Goal: Complete application form: Complete application form

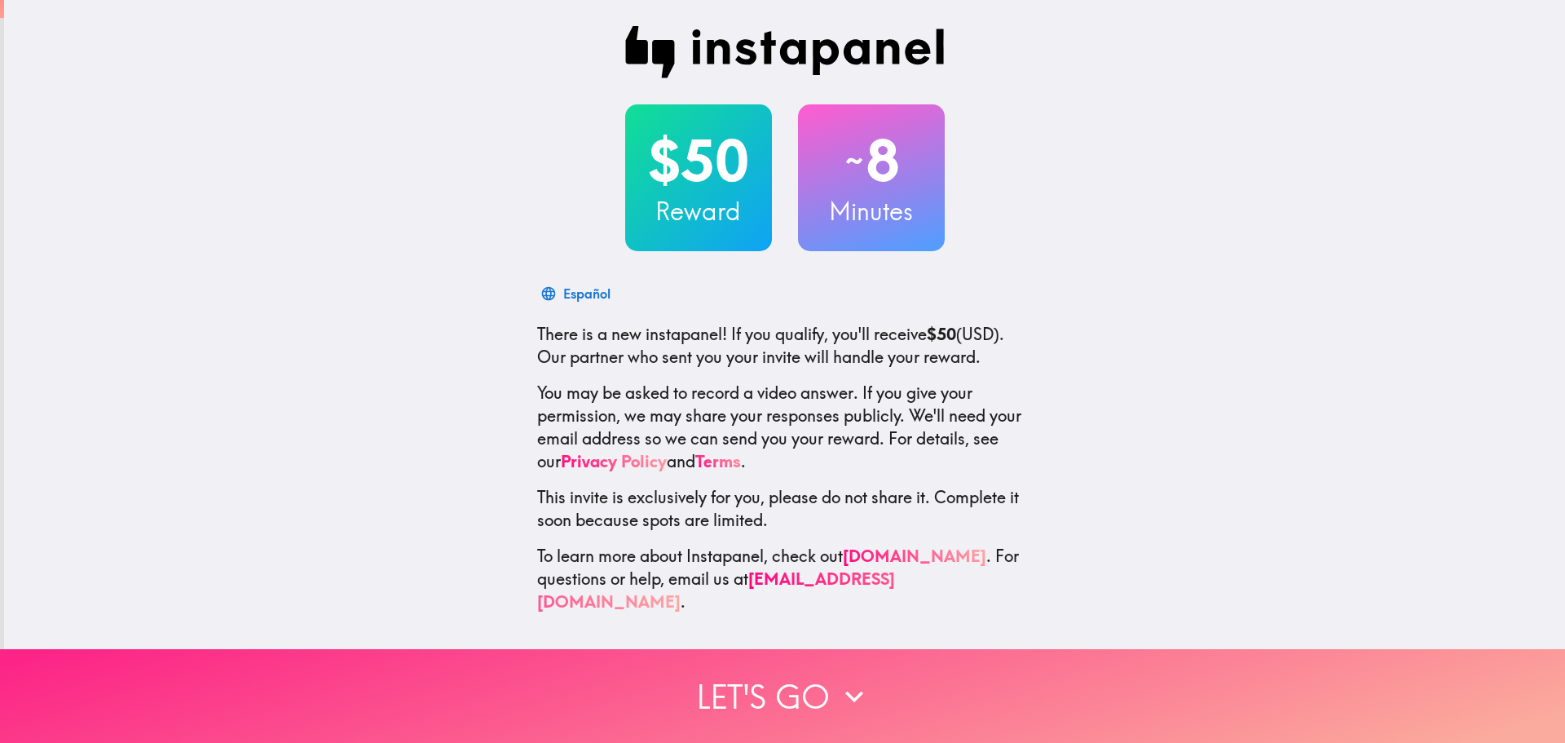
click at [867, 695] on button "Let's go" at bounding box center [782, 696] width 1565 height 94
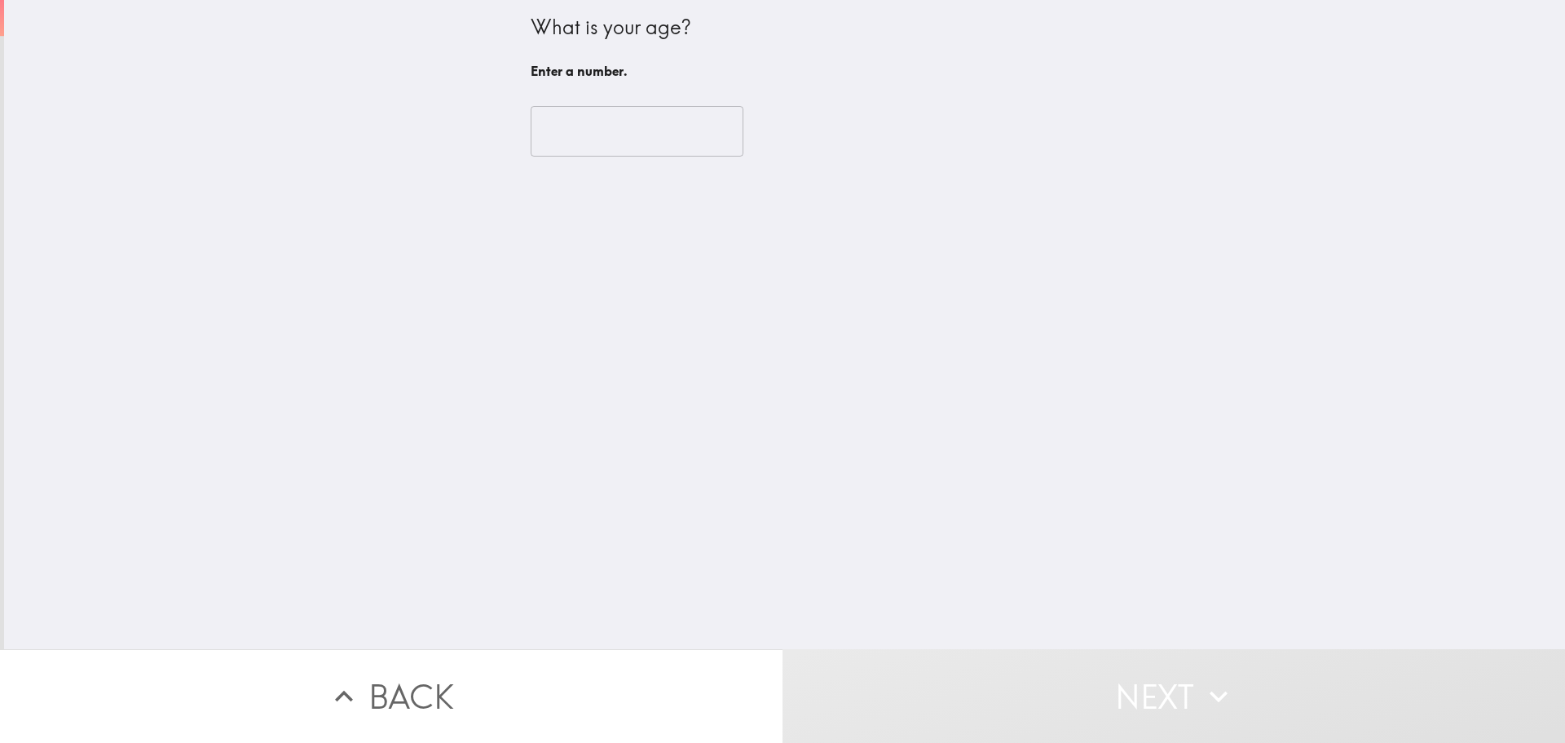
click at [637, 122] on input "number" at bounding box center [637, 131] width 213 height 51
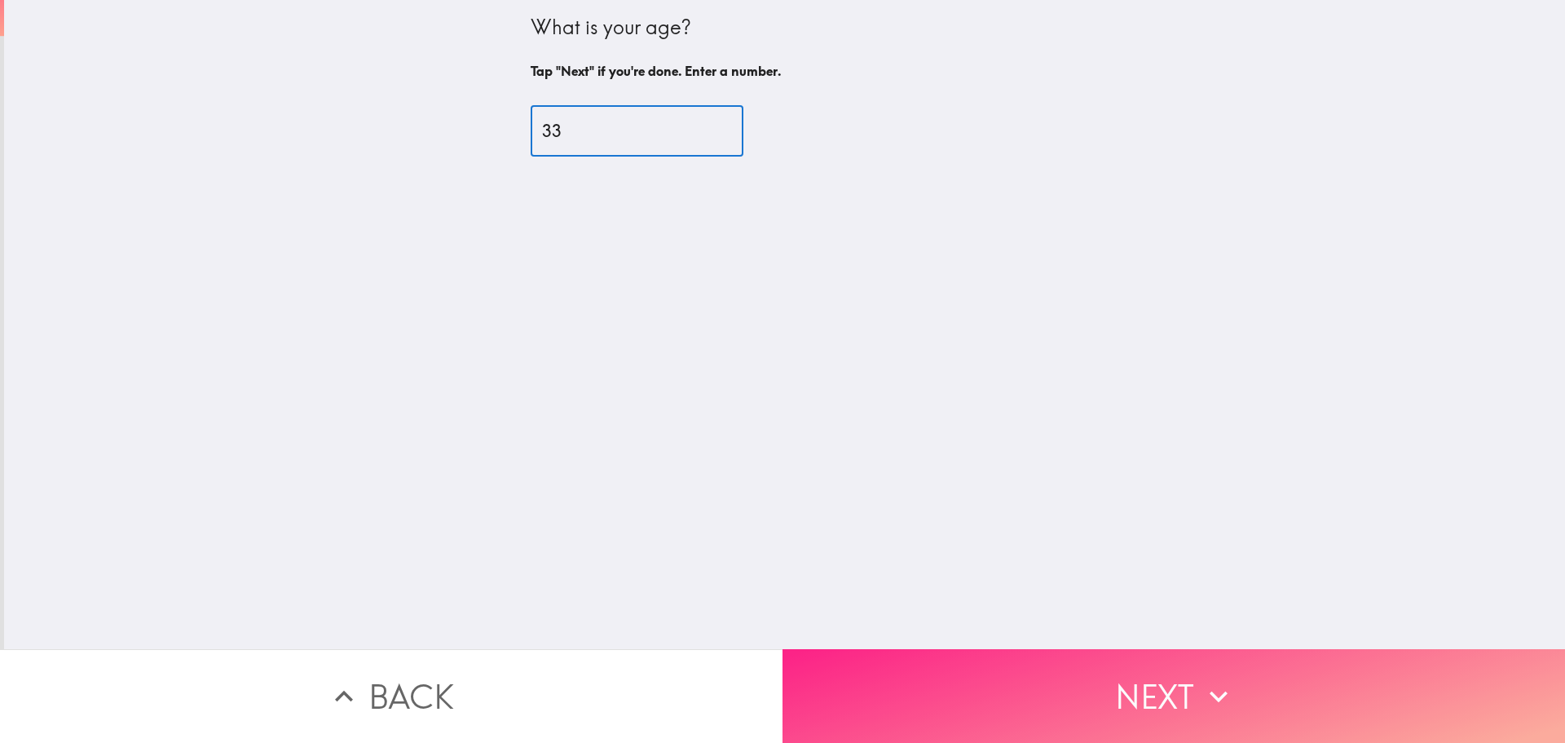
type input "33"
click at [1079, 709] on button "Next" at bounding box center [1174, 696] width 783 height 94
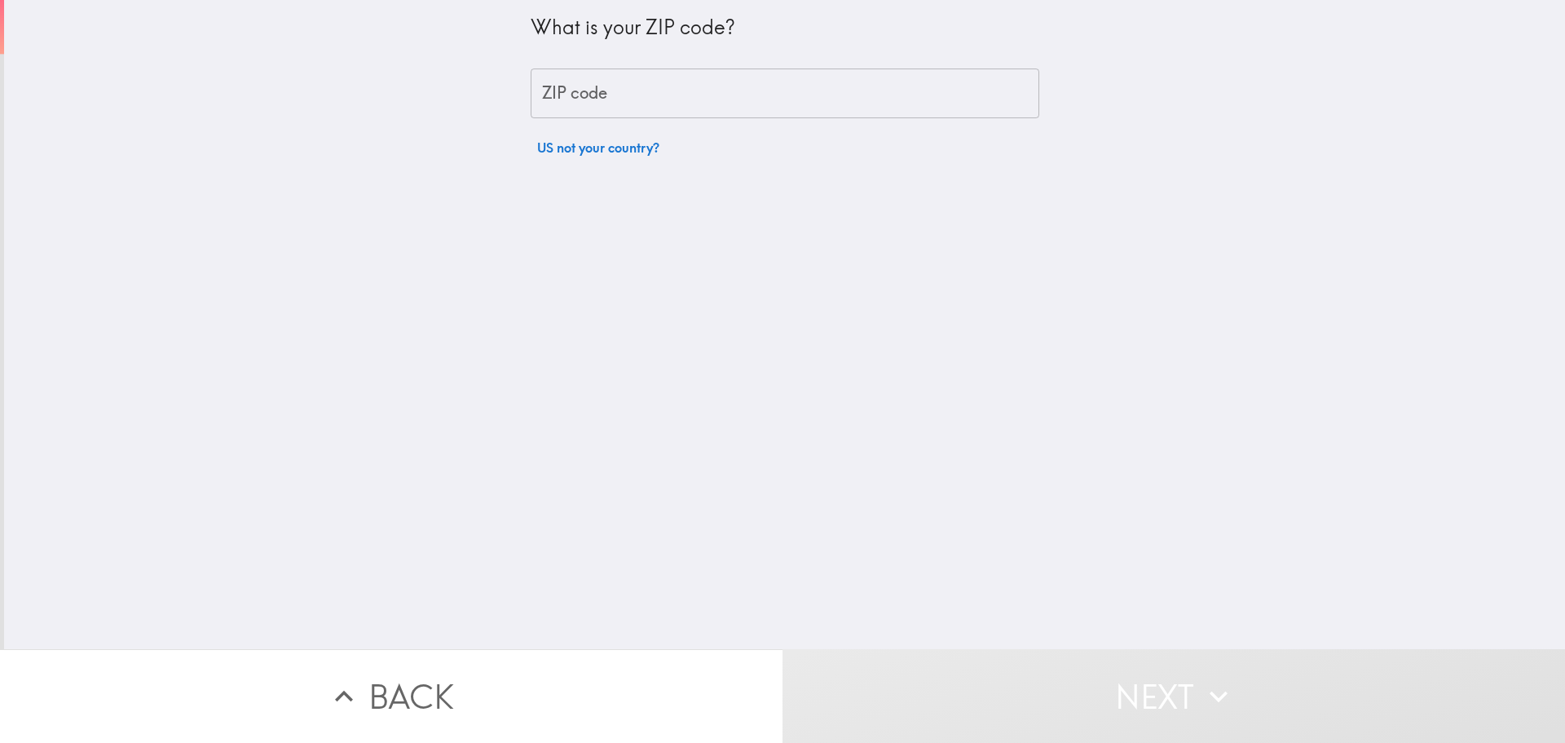
click at [678, 107] on input "ZIP code" at bounding box center [785, 93] width 509 height 51
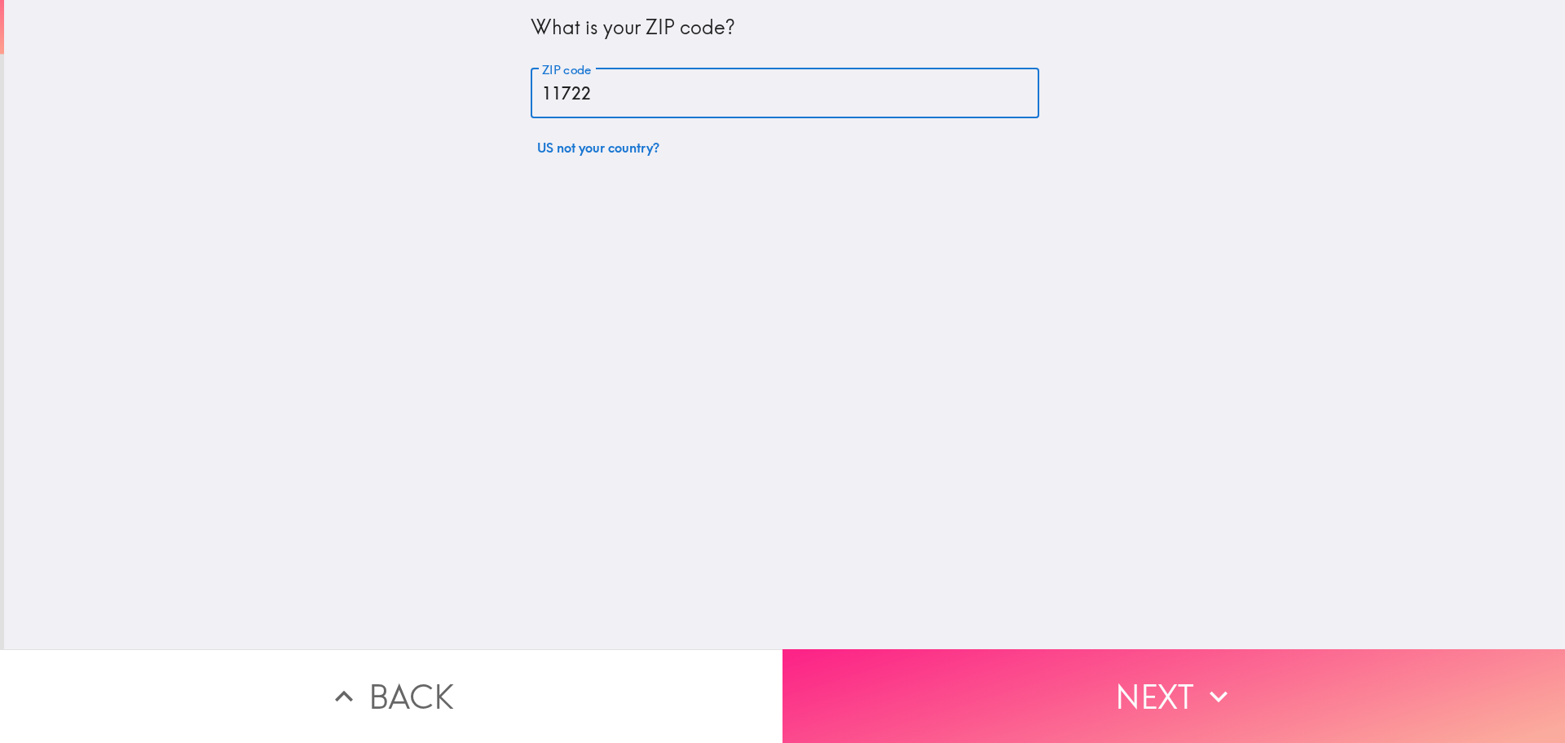
type input "11722"
click at [1080, 672] on button "Next" at bounding box center [1174, 696] width 783 height 94
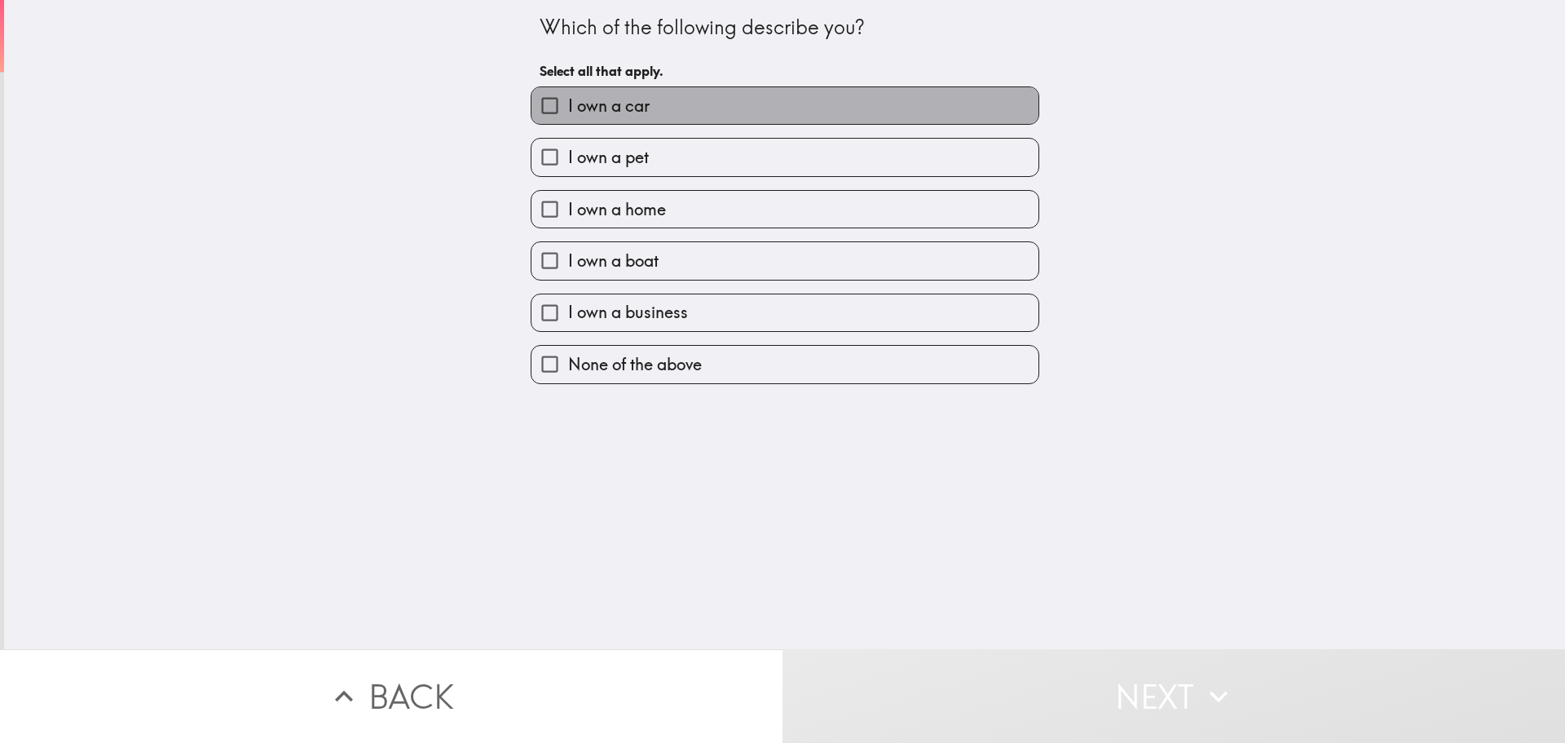
click at [818, 97] on label "I own a car" at bounding box center [785, 105] width 507 height 37
click at [568, 97] on input "I own a car" at bounding box center [550, 105] width 37 height 37
checkbox input "true"
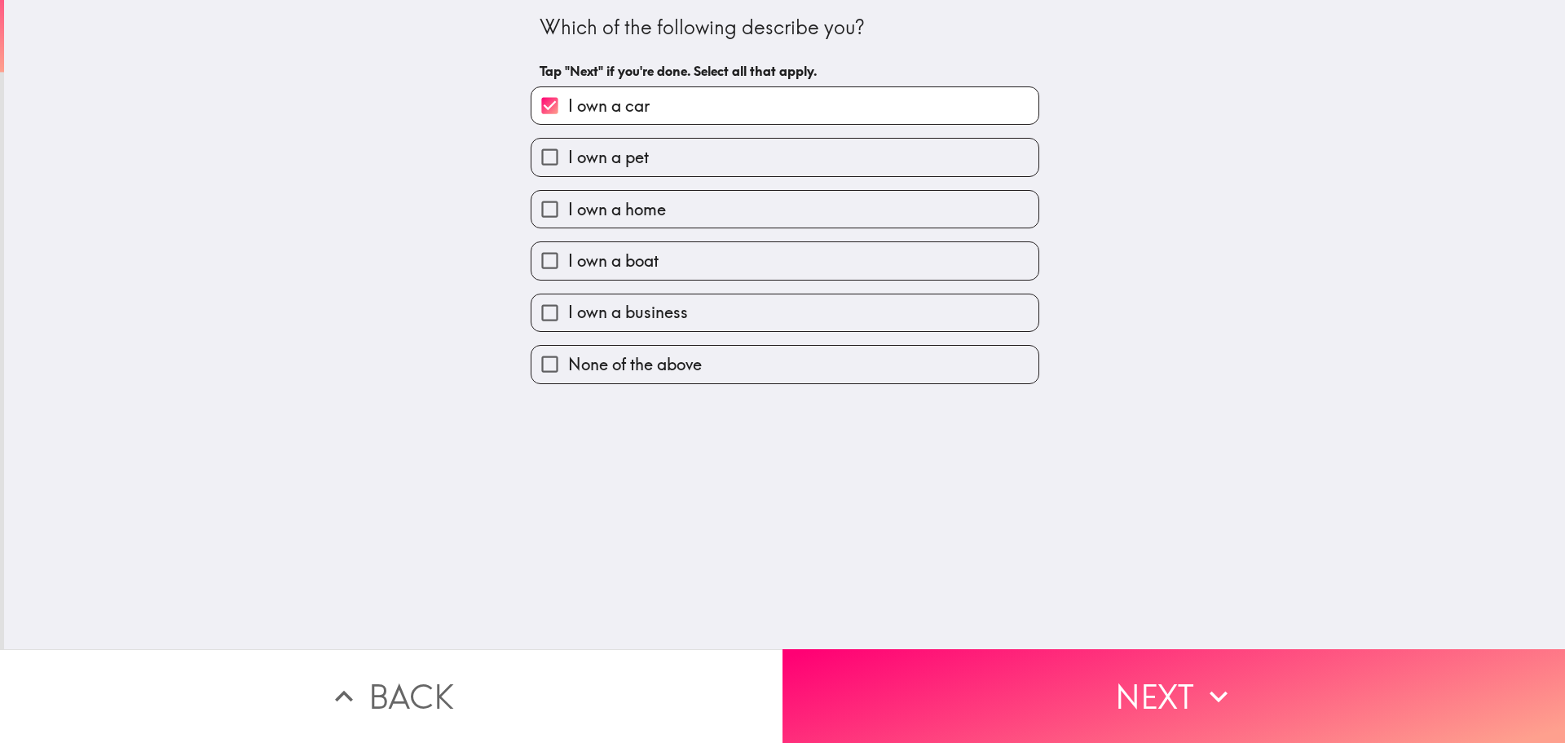
click at [785, 210] on label "I own a home" at bounding box center [785, 209] width 507 height 37
click at [568, 210] on input "I own a home" at bounding box center [550, 209] width 37 height 37
checkbox input "true"
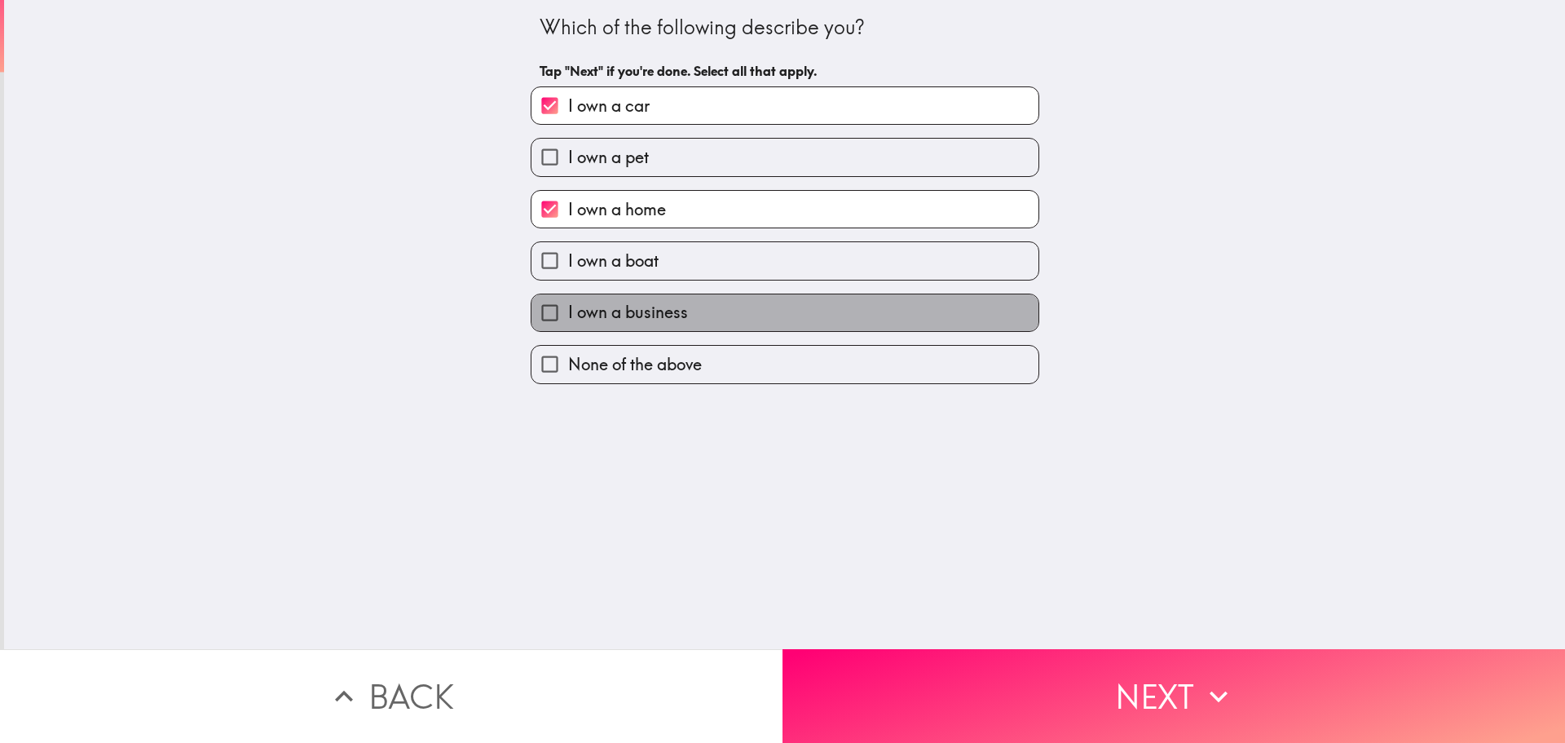
click at [776, 308] on label "I own a business" at bounding box center [785, 312] width 507 height 37
click at [568, 308] on input "I own a business" at bounding box center [550, 312] width 37 height 37
checkbox input "true"
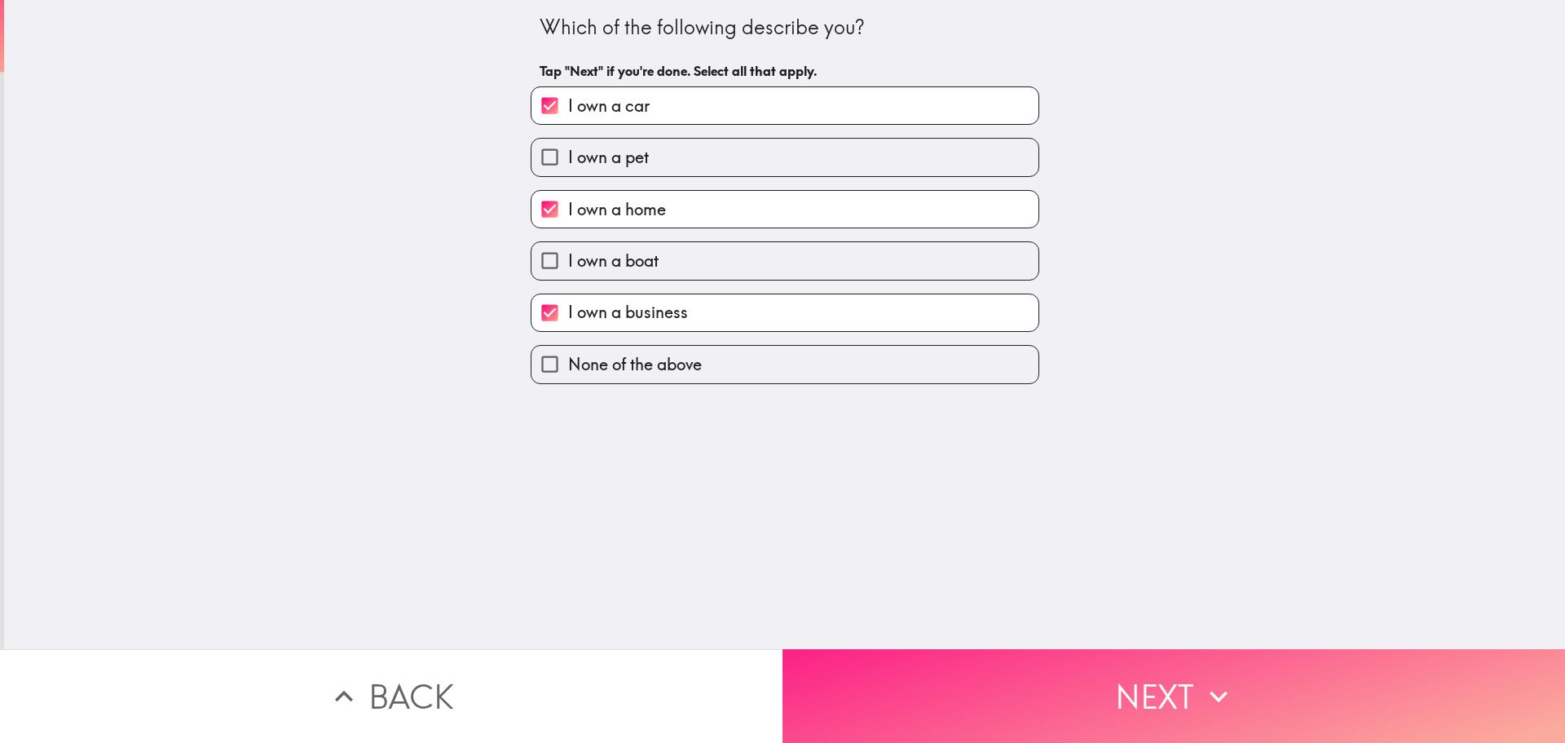
click at [953, 678] on button "Next" at bounding box center [1174, 696] width 783 height 94
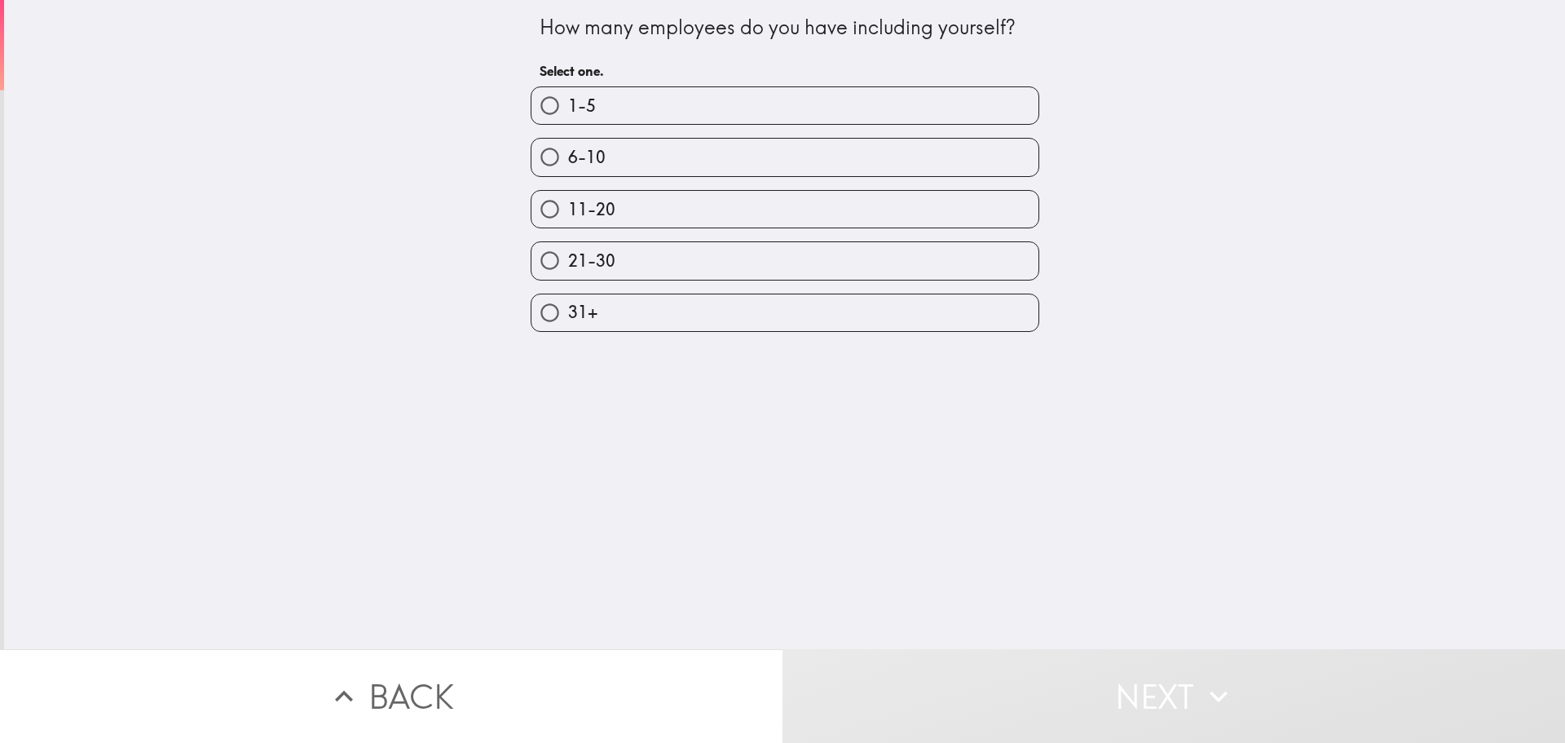
click at [457, 673] on button "Back" at bounding box center [391, 696] width 783 height 94
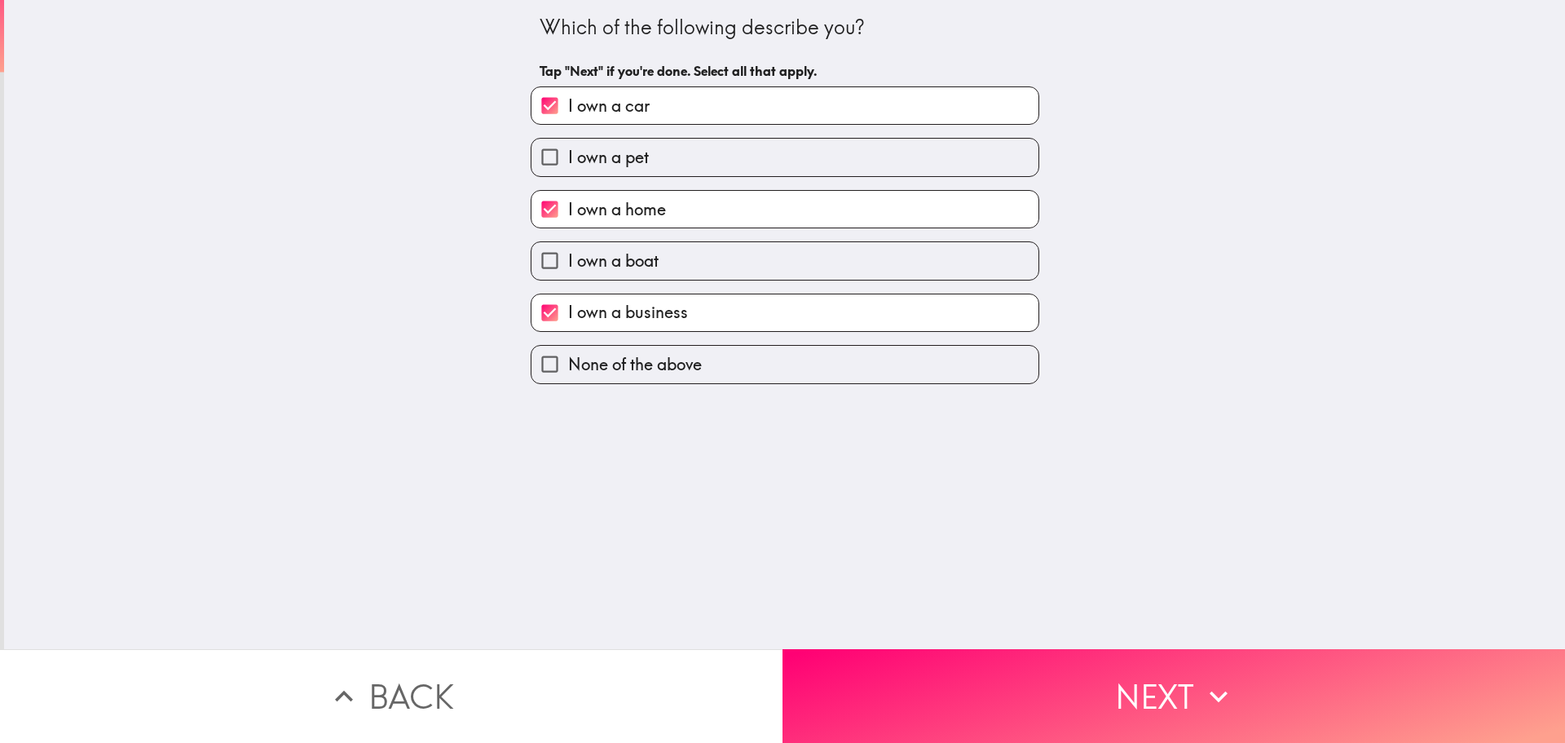
click at [595, 150] on span "I own a pet" at bounding box center [608, 157] width 81 height 23
click at [568, 150] on input "I own a pet" at bounding box center [550, 157] width 37 height 37
checkbox input "true"
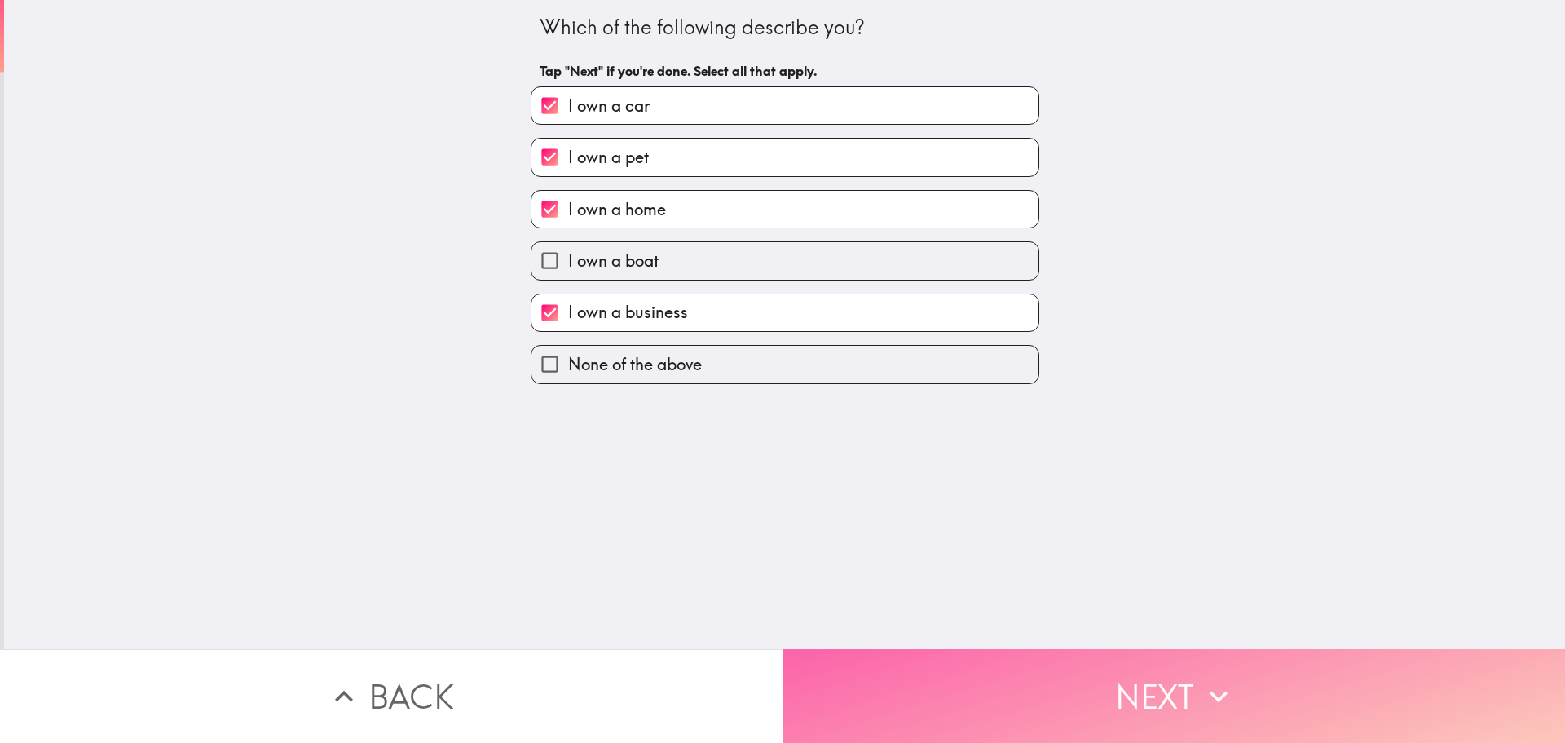
click at [920, 681] on button "Next" at bounding box center [1174, 696] width 783 height 94
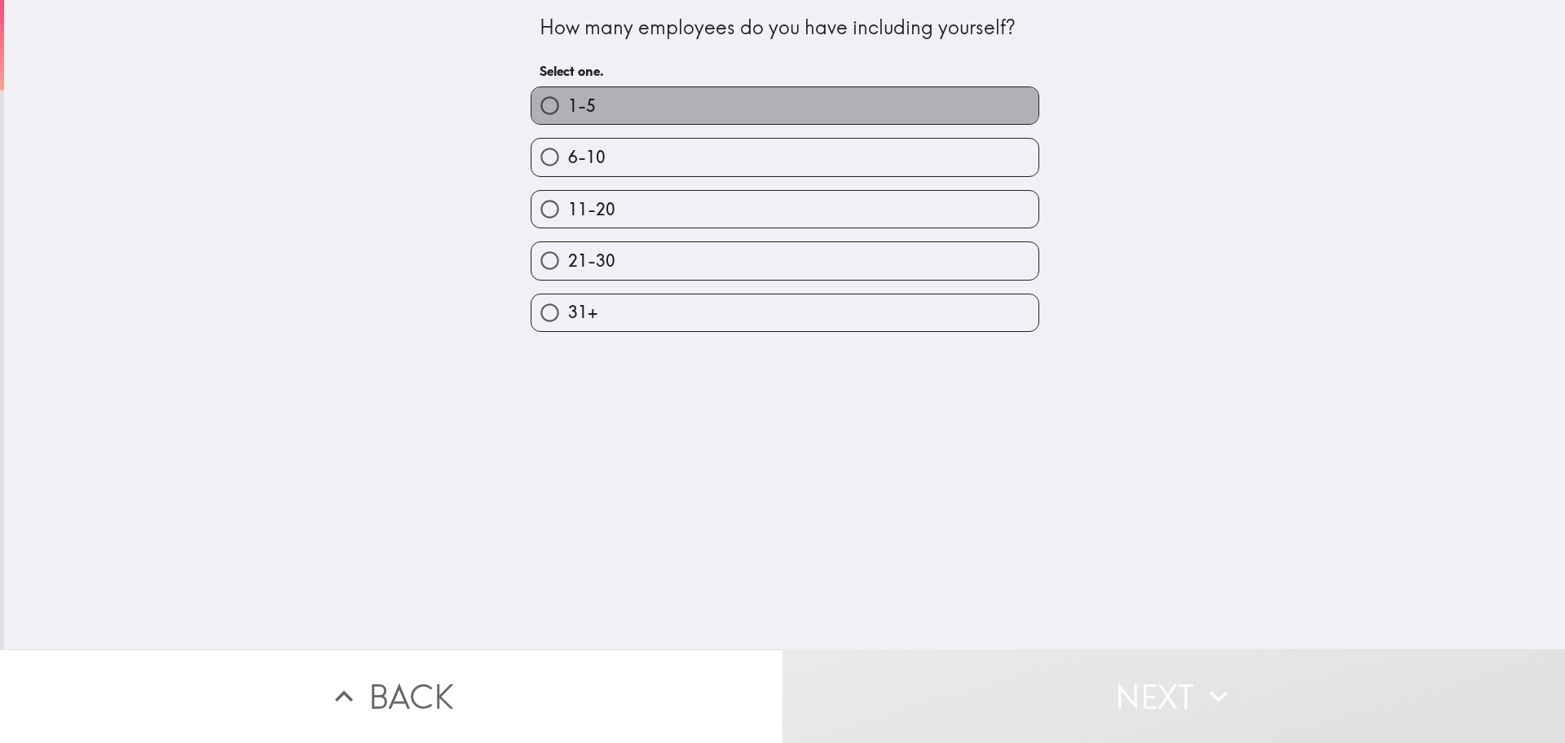
click at [709, 101] on label "1-5" at bounding box center [785, 105] width 507 height 37
click at [568, 101] on input "1-5" at bounding box center [550, 105] width 37 height 37
radio input "true"
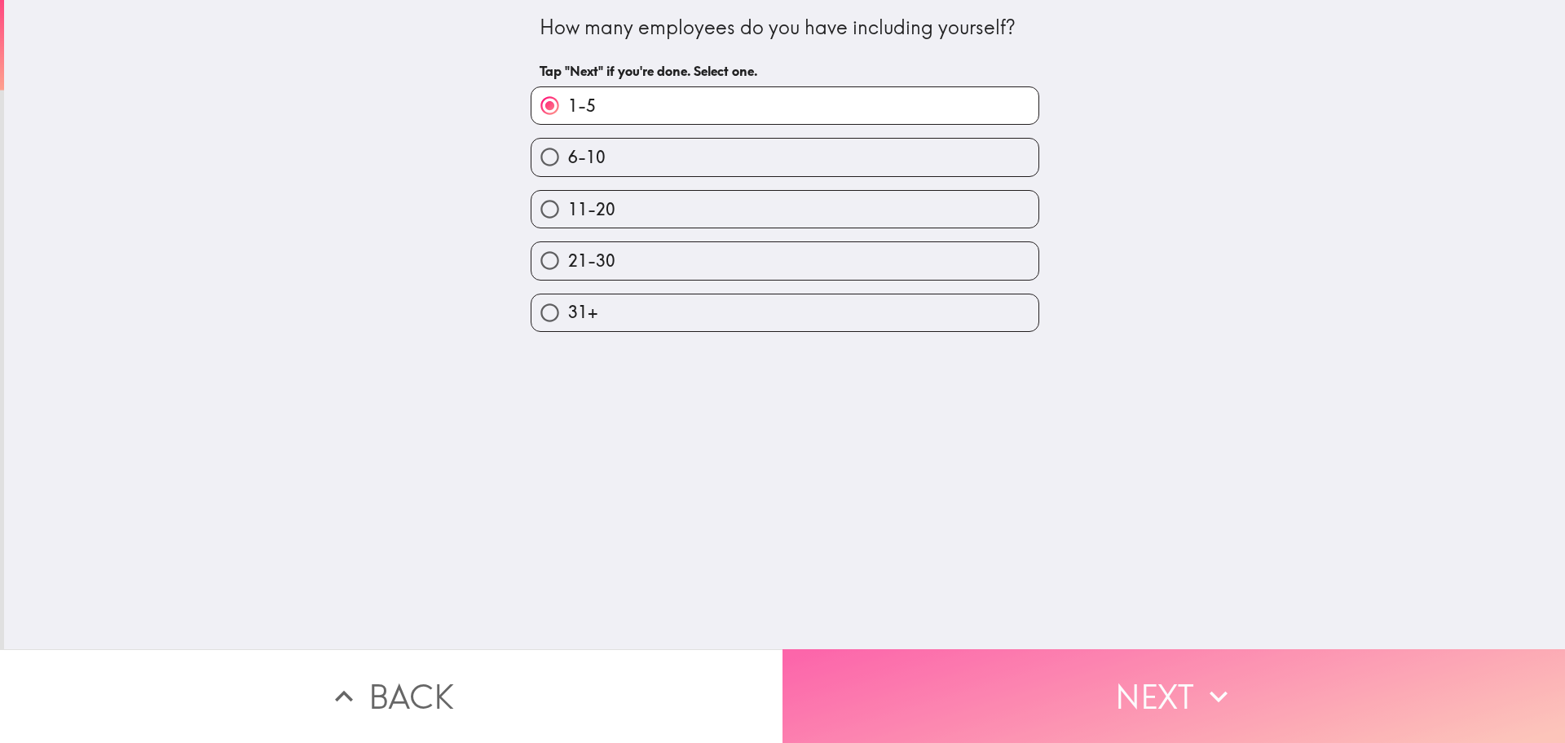
click at [951, 659] on button "Next" at bounding box center [1174, 696] width 783 height 94
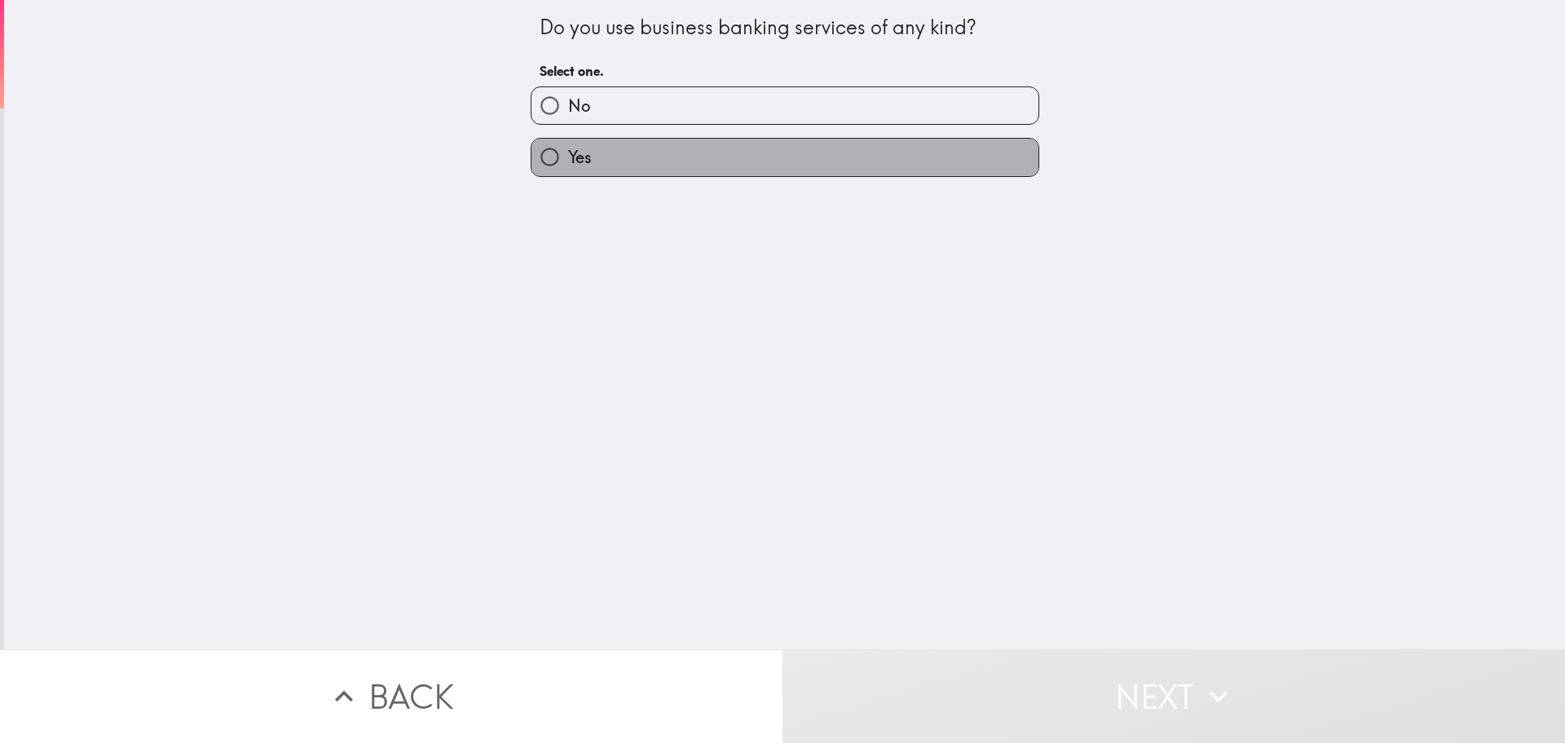
click at [732, 148] on label "Yes" at bounding box center [785, 157] width 507 height 37
click at [568, 148] on input "Yes" at bounding box center [550, 157] width 37 height 37
radio input "true"
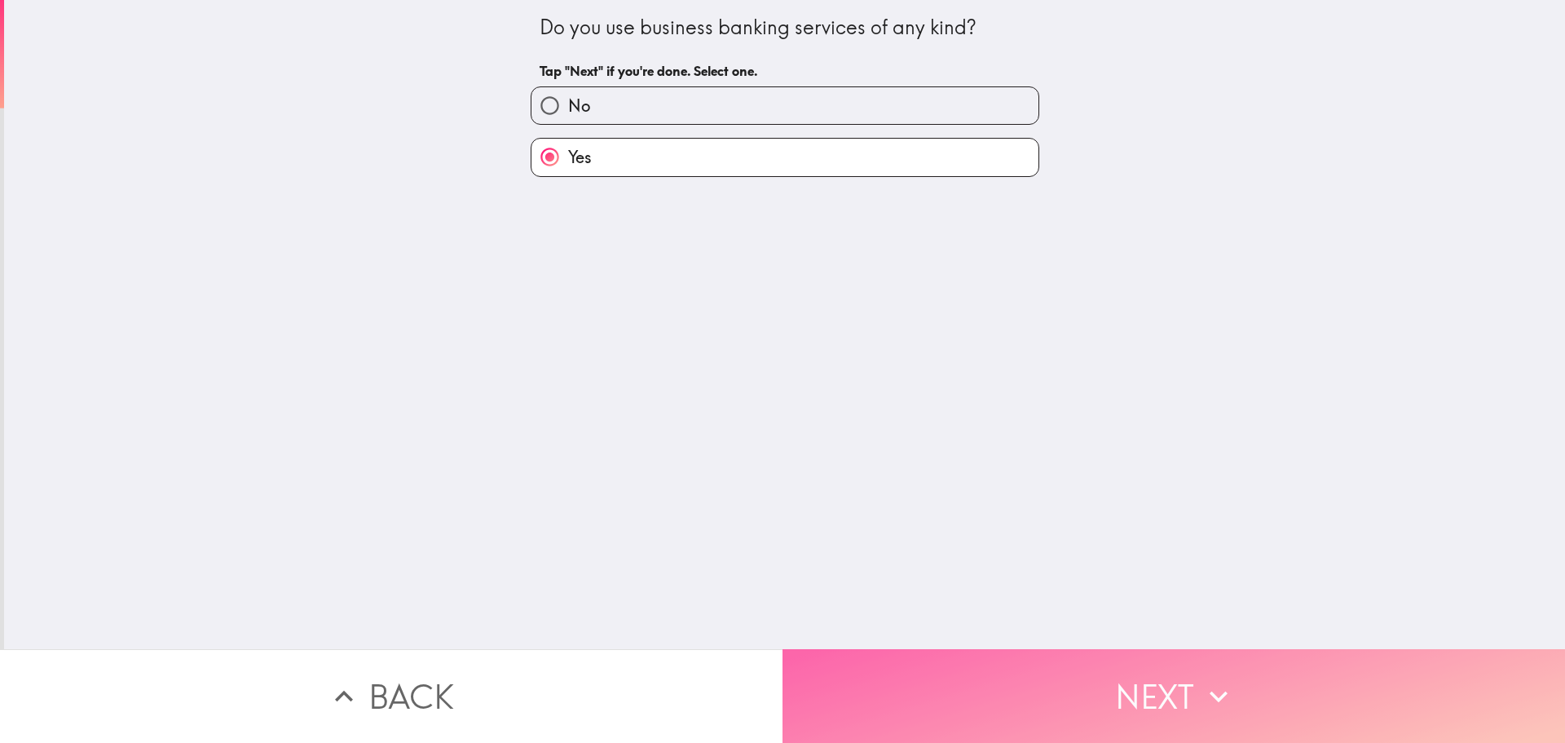
click at [848, 700] on button "Next" at bounding box center [1174, 696] width 783 height 94
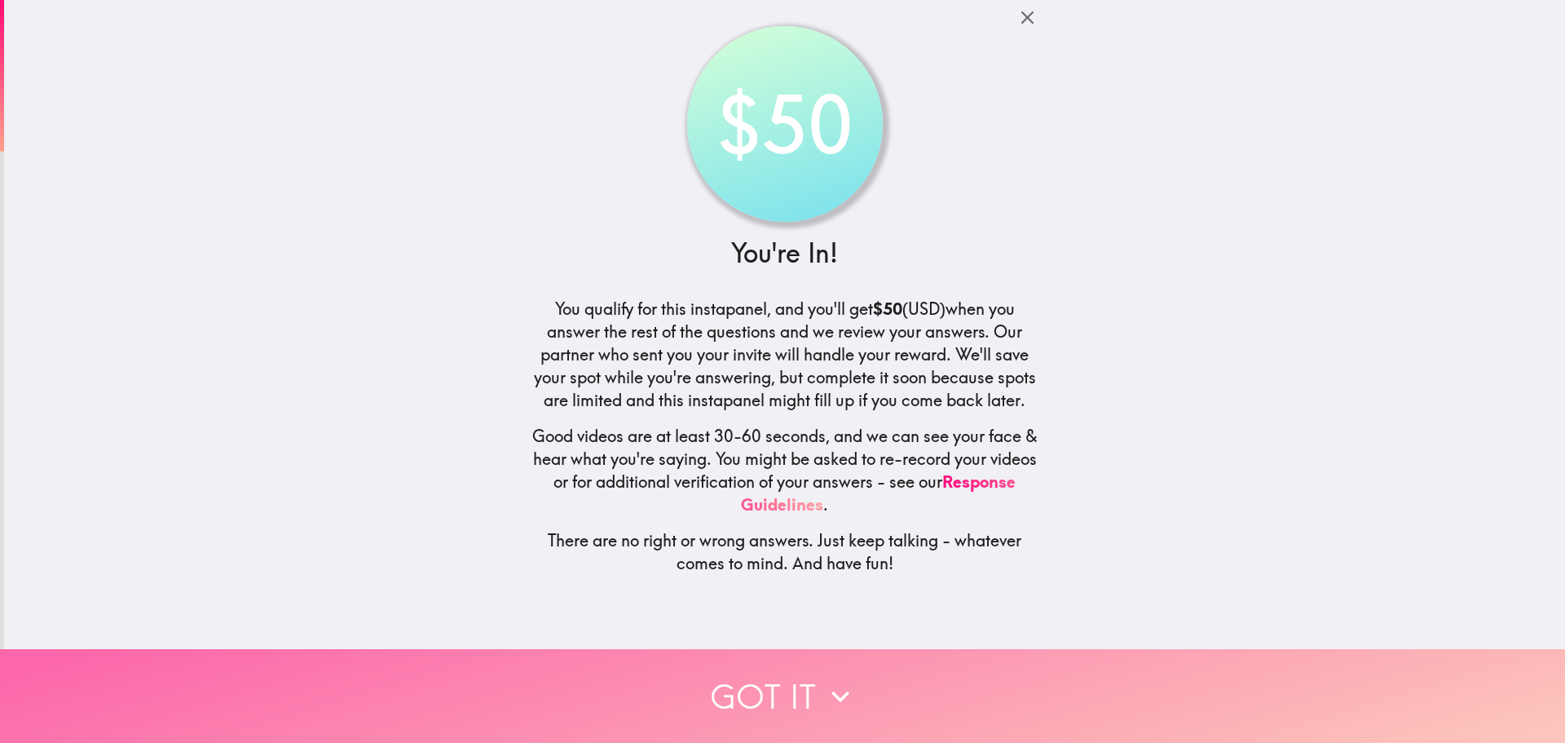
click at [850, 678] on icon "button" at bounding box center [841, 696] width 36 height 36
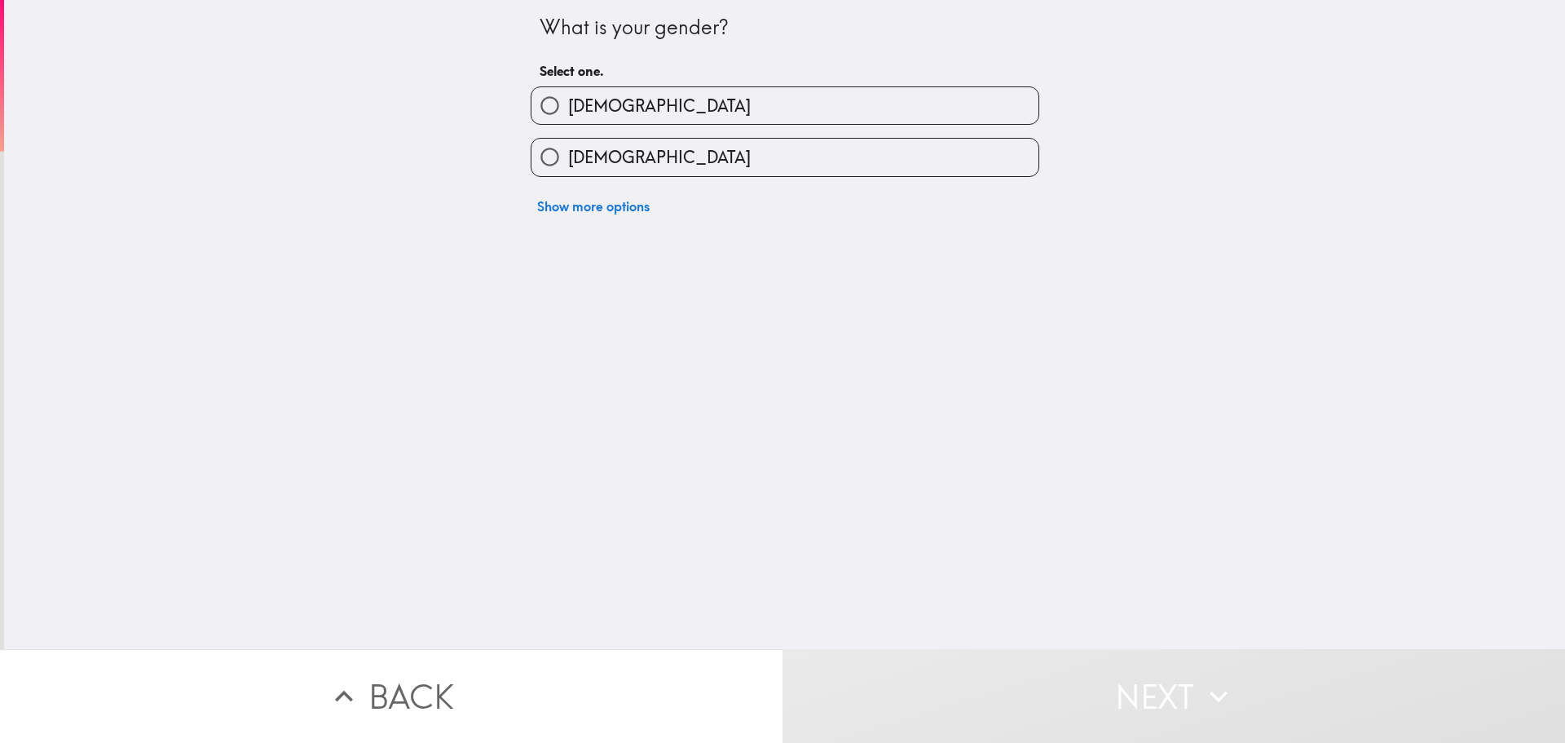
click at [643, 104] on label "[DEMOGRAPHIC_DATA]" at bounding box center [785, 105] width 507 height 37
click at [568, 104] on input "[DEMOGRAPHIC_DATA]" at bounding box center [550, 105] width 37 height 37
radio input "true"
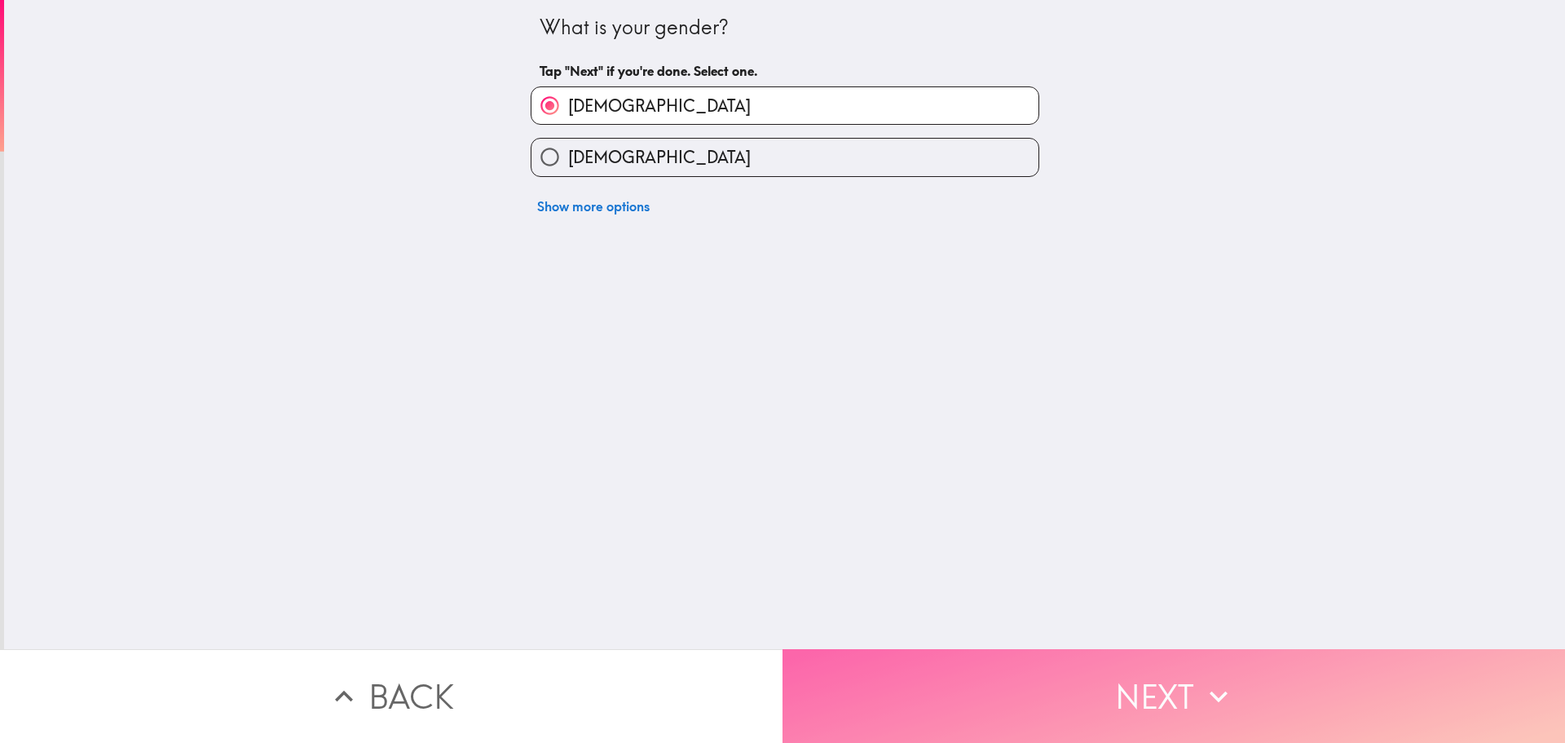
click at [968, 704] on button "Next" at bounding box center [1174, 696] width 783 height 94
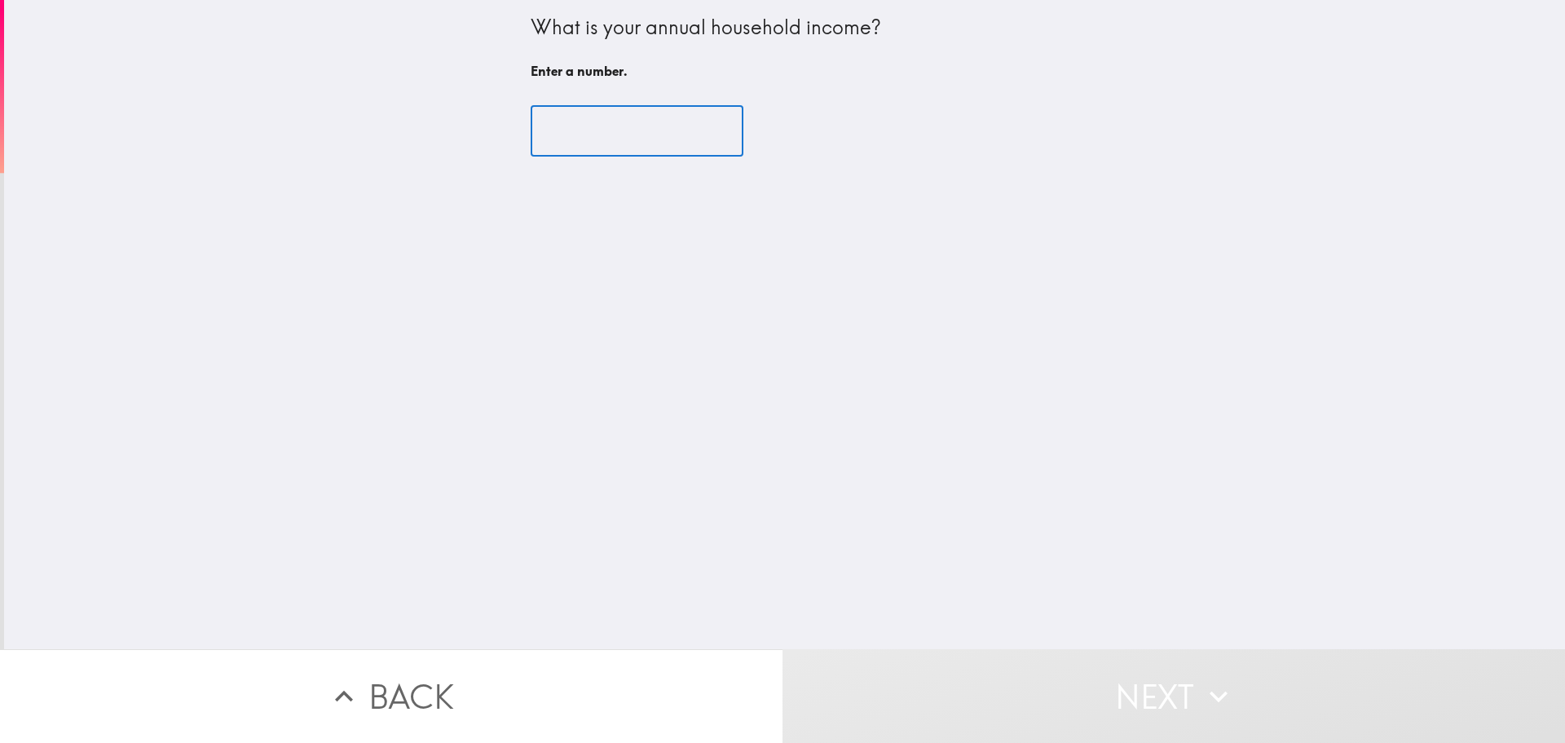
click at [563, 114] on input "number" at bounding box center [637, 131] width 213 height 51
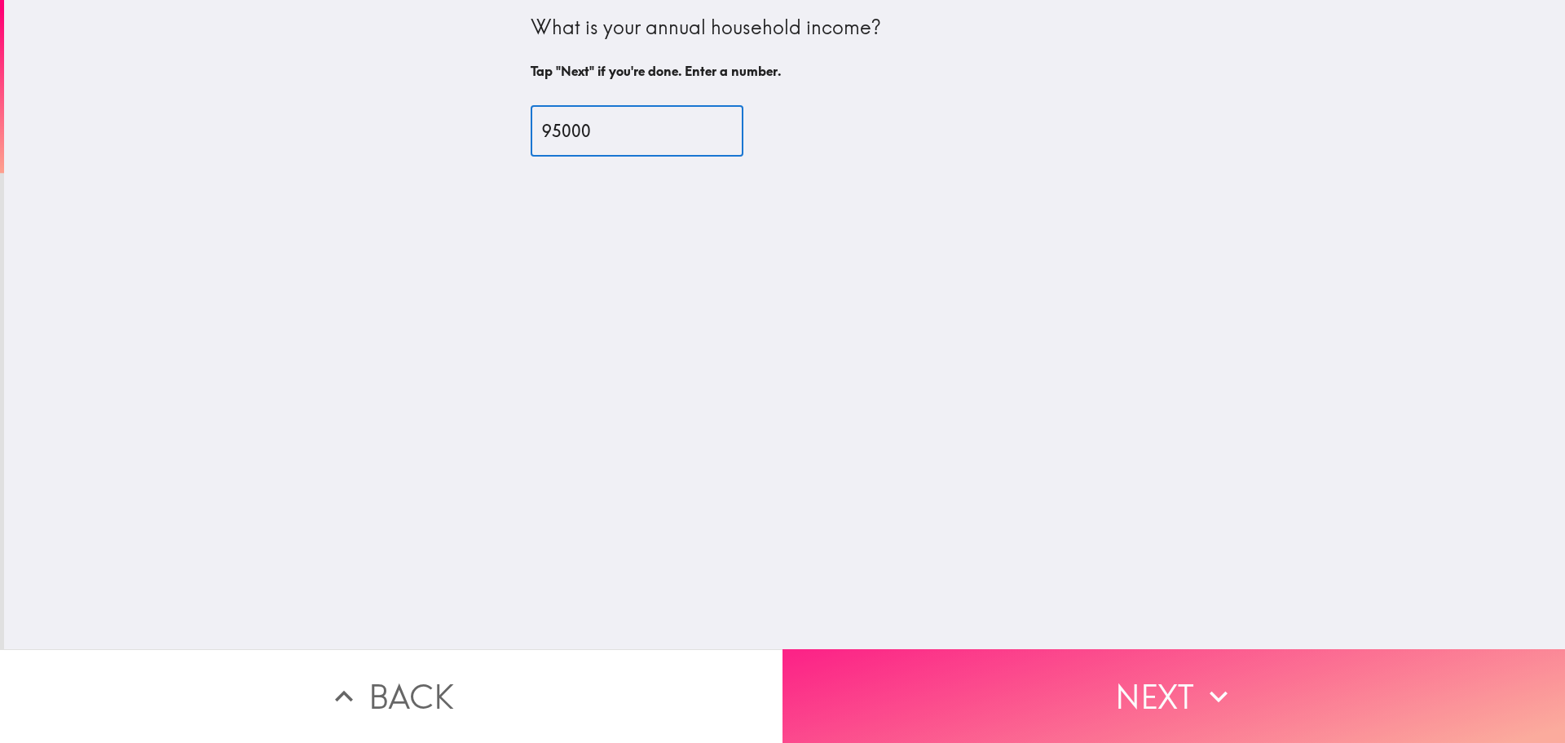
type input "95000"
click at [920, 655] on button "Next" at bounding box center [1174, 696] width 783 height 94
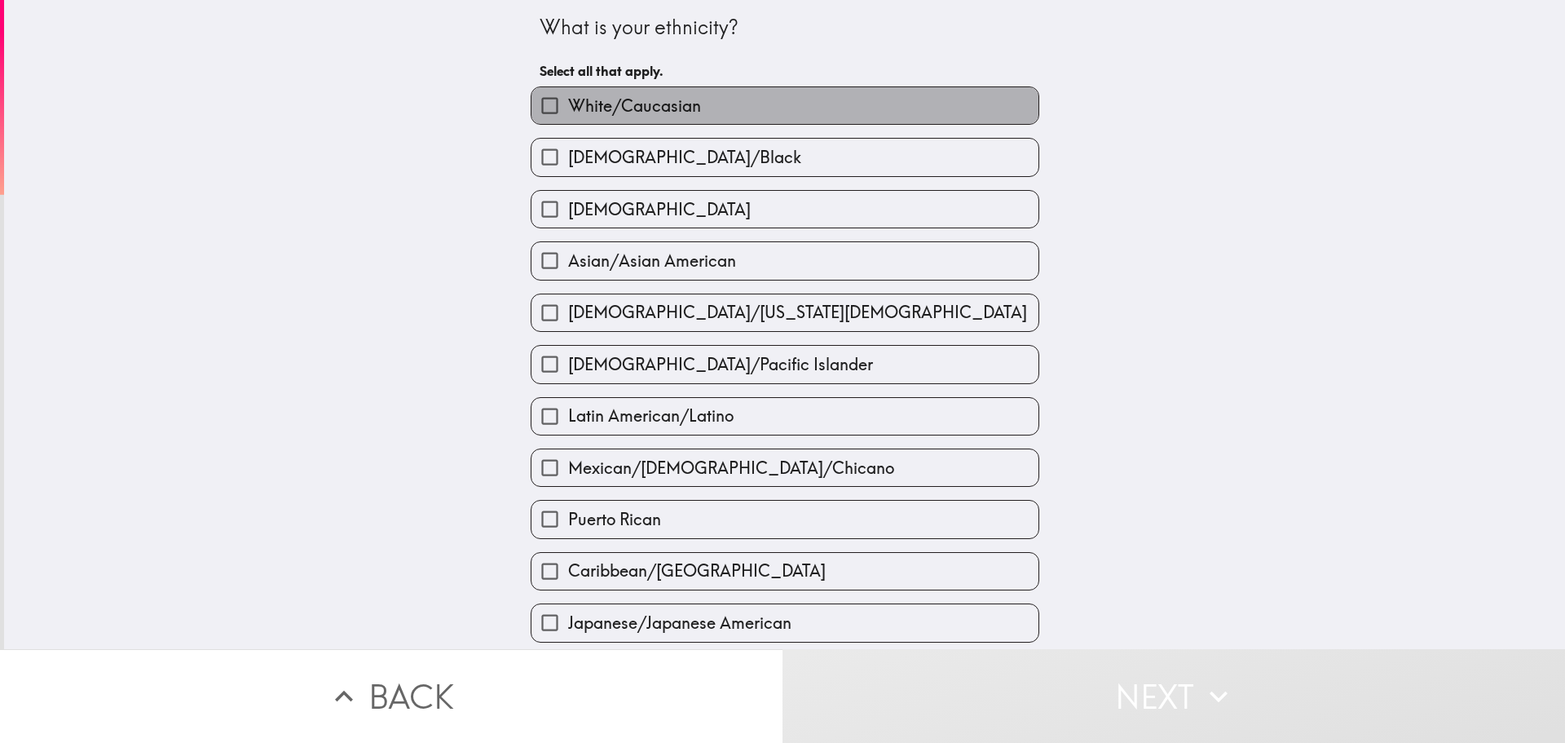
click at [686, 107] on span "White/Caucasian" at bounding box center [634, 106] width 133 height 23
click at [568, 107] on input "White/Caucasian" at bounding box center [550, 105] width 37 height 37
checkbox input "true"
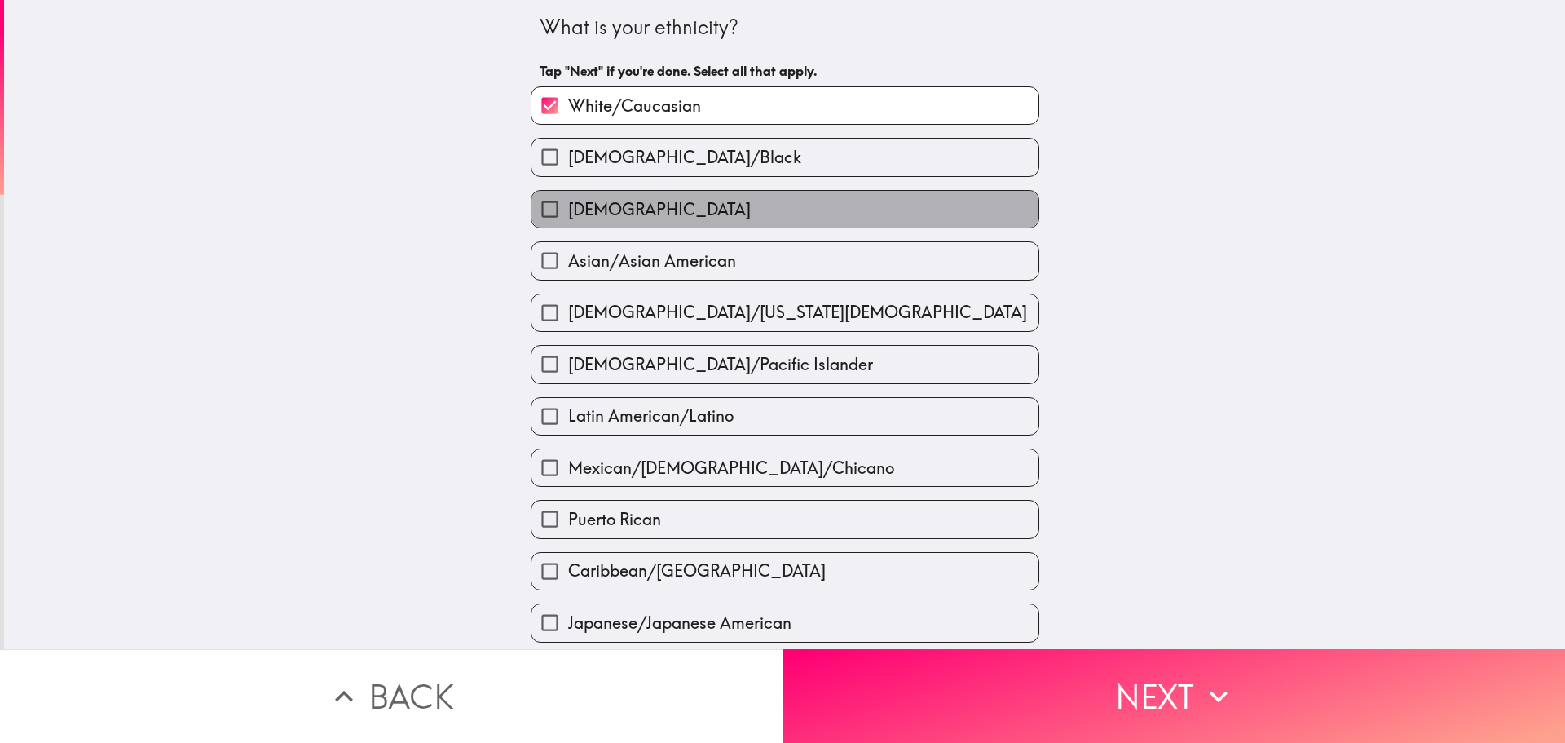
click at [733, 211] on label "[DEMOGRAPHIC_DATA]" at bounding box center [785, 209] width 507 height 37
click at [568, 211] on input "[DEMOGRAPHIC_DATA]" at bounding box center [550, 209] width 37 height 37
checkbox input "true"
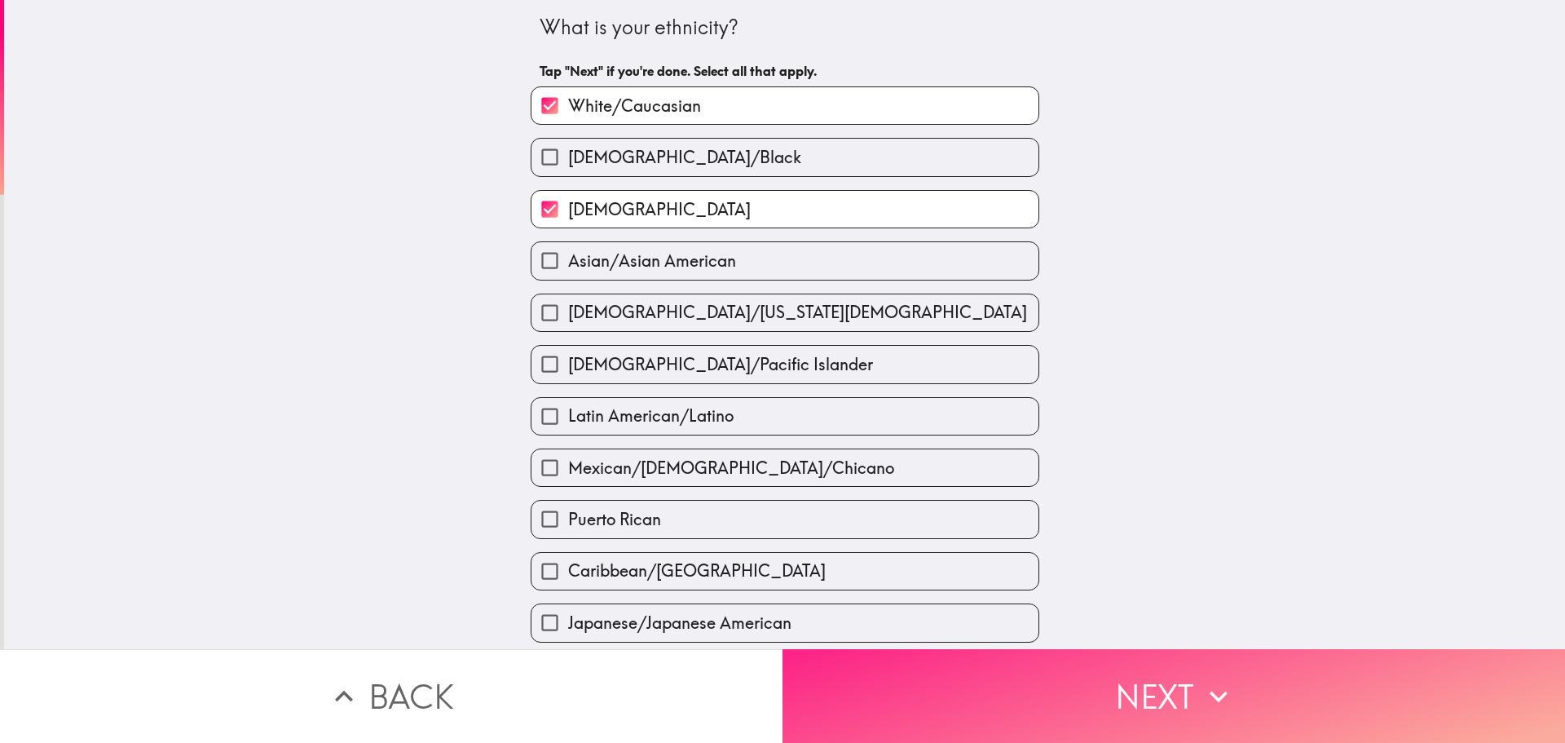
click at [1065, 699] on button "Next" at bounding box center [1174, 696] width 783 height 94
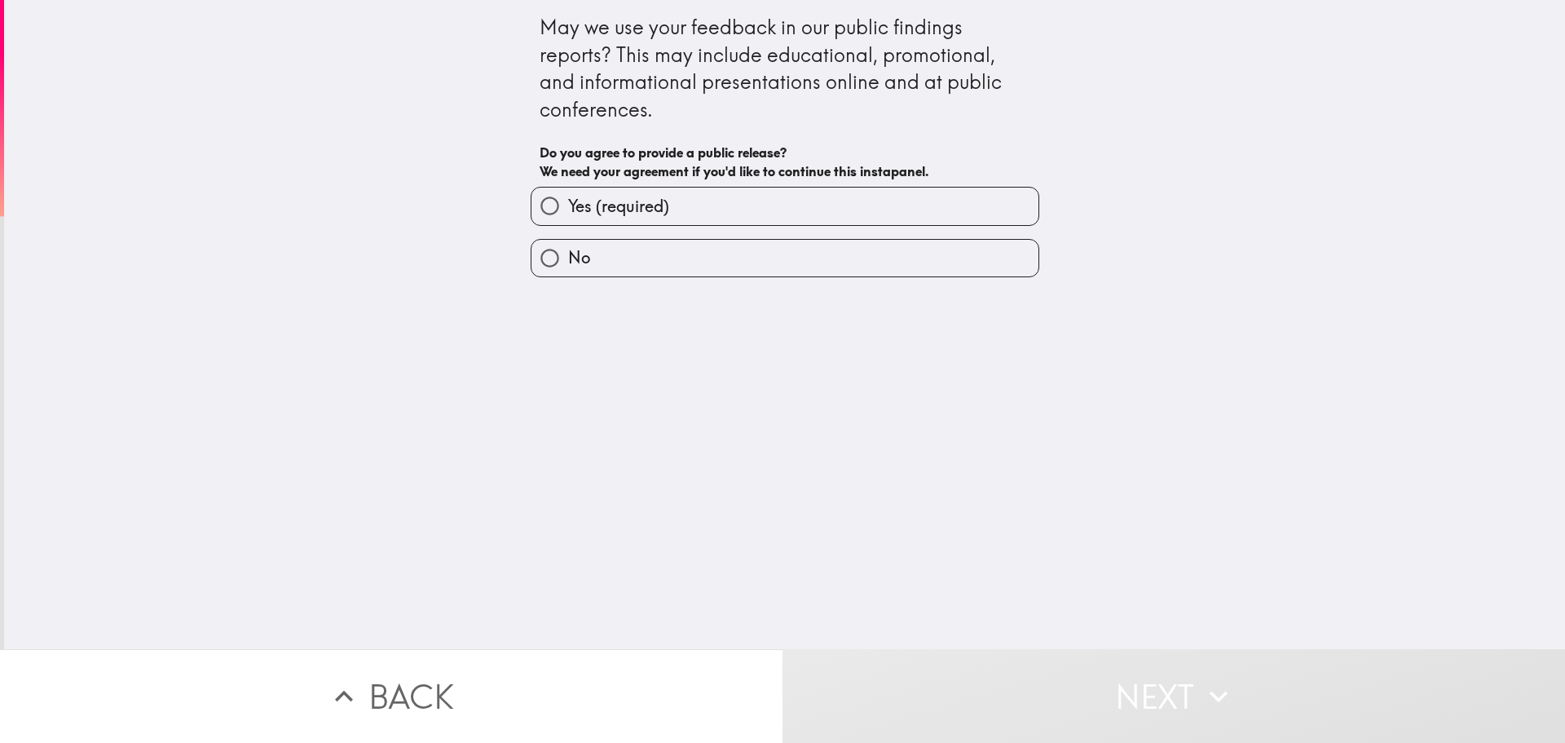
click at [771, 210] on label "Yes (required)" at bounding box center [785, 206] width 507 height 37
click at [568, 210] on input "Yes (required)" at bounding box center [550, 206] width 37 height 37
radio input "true"
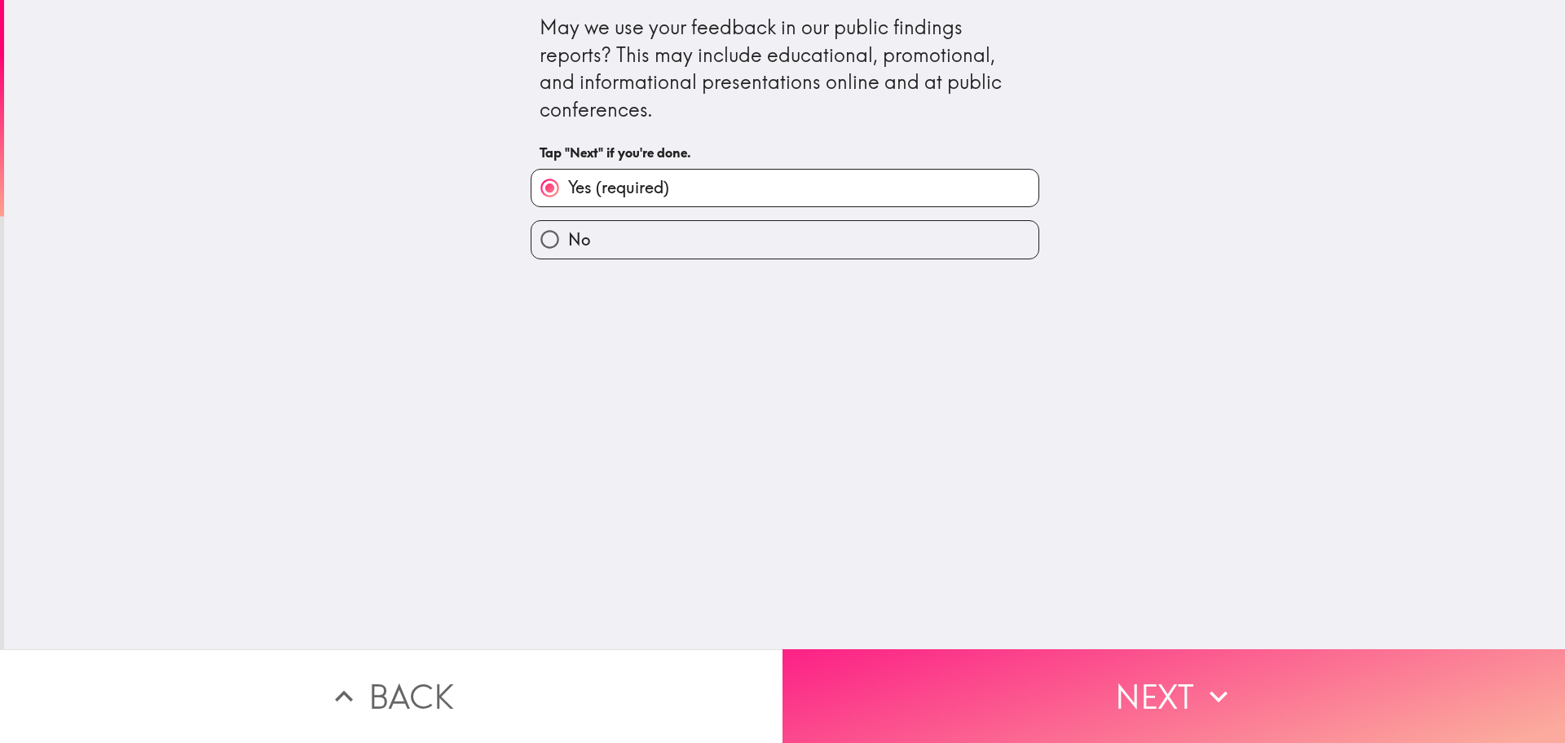
click at [919, 661] on button "Next" at bounding box center [1174, 696] width 783 height 94
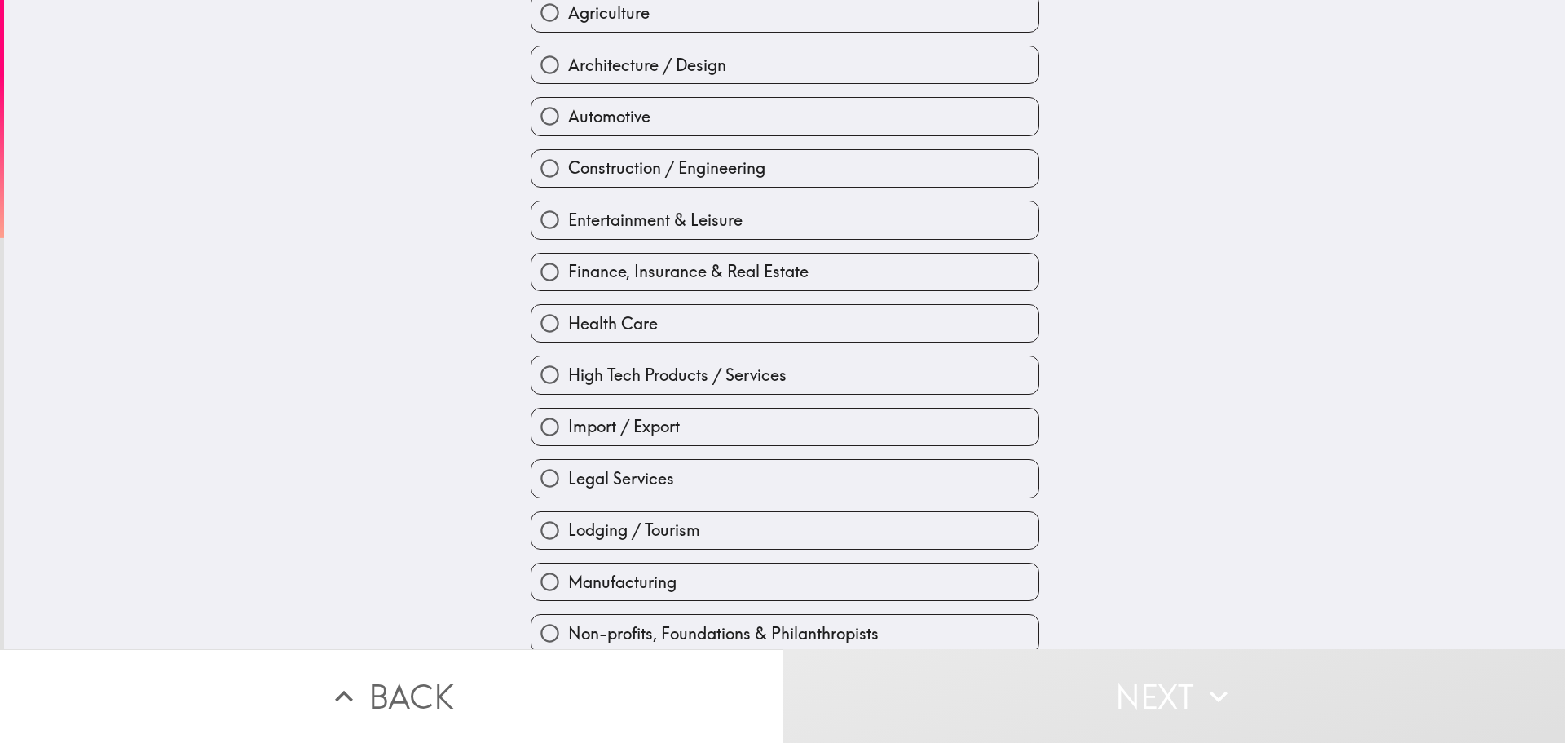
scroll to position [63, 0]
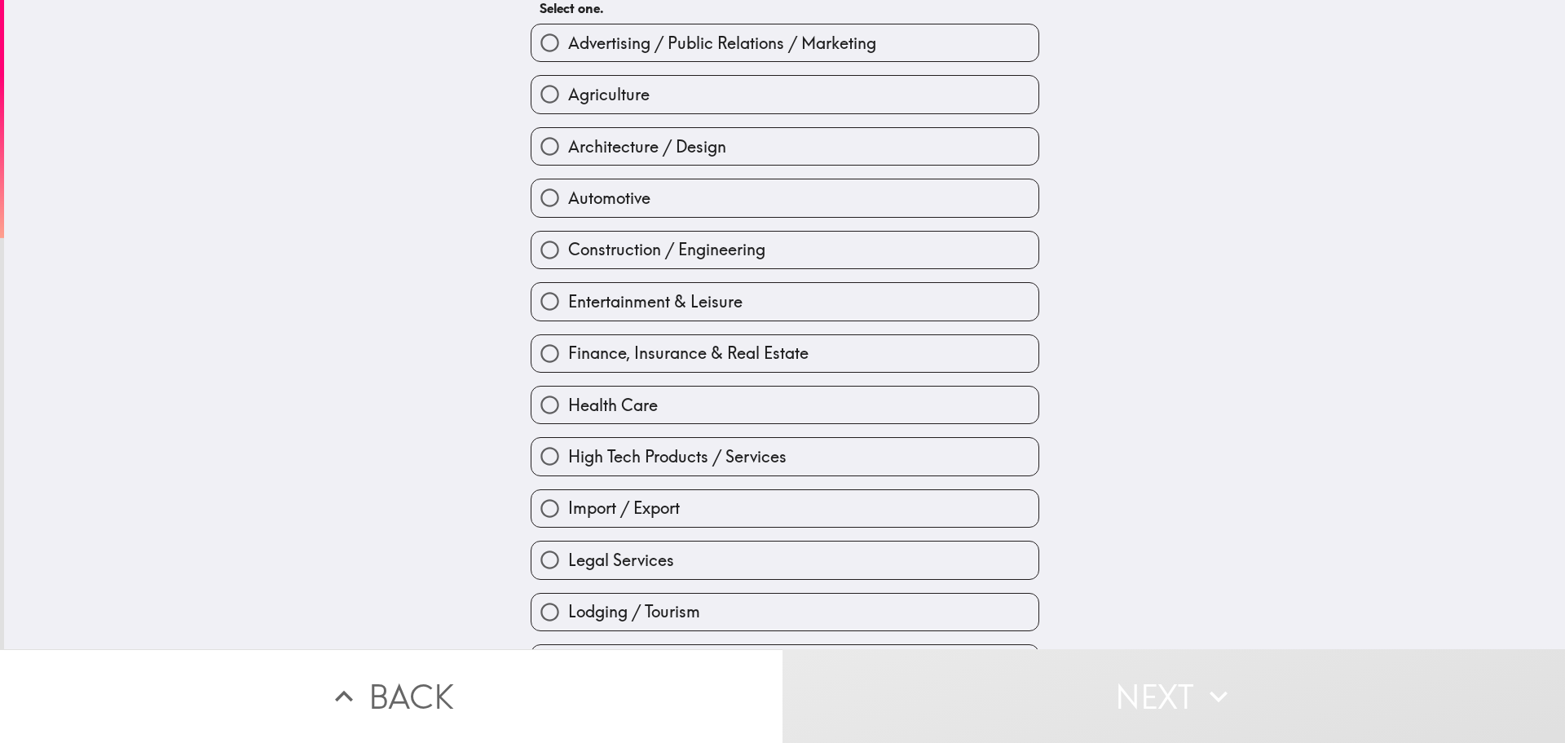
click at [686, 255] on span "Construction / Engineering" at bounding box center [666, 249] width 197 height 23
click at [568, 255] on input "Construction / Engineering" at bounding box center [550, 250] width 37 height 37
radio input "true"
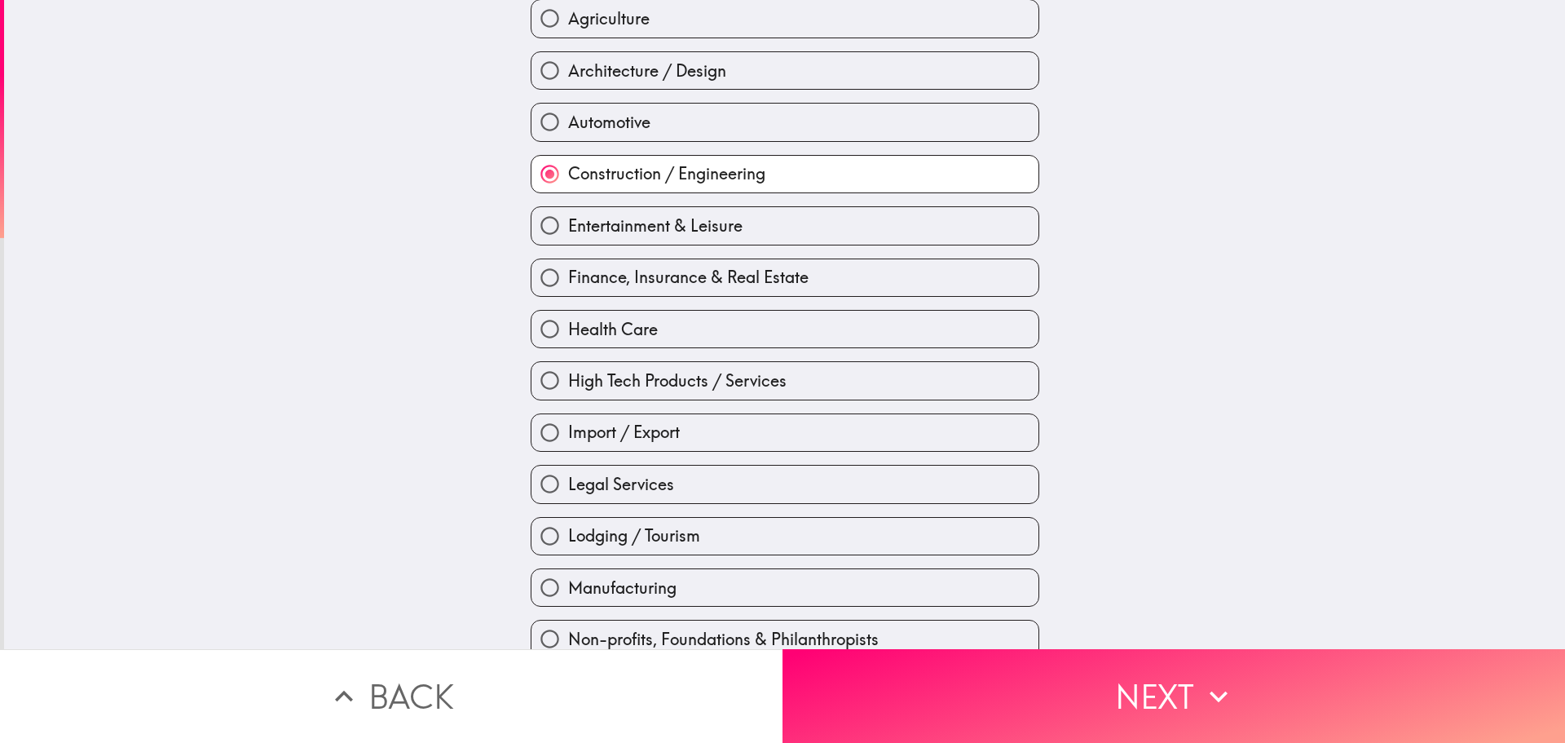
scroll to position [470, 0]
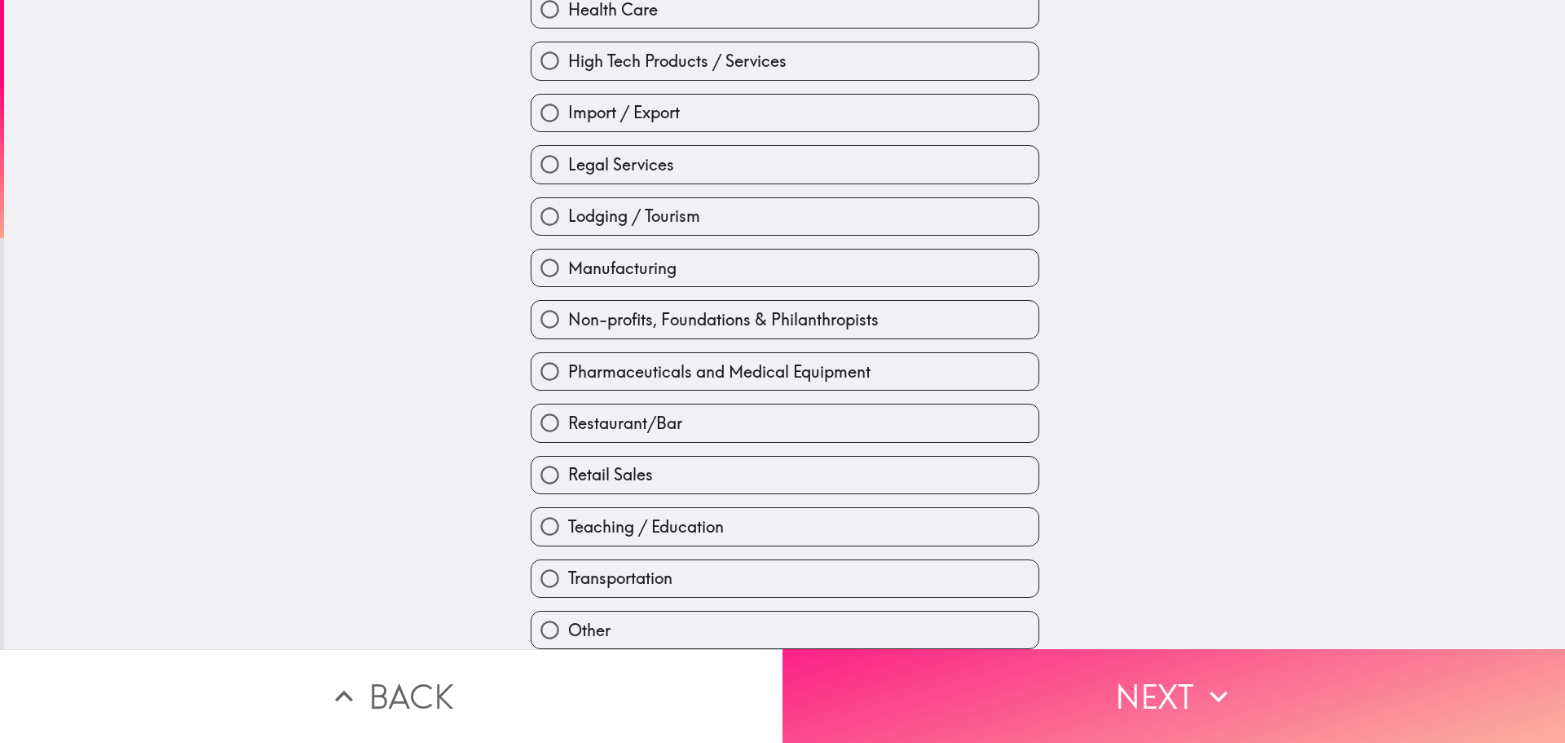
click at [1049, 660] on button "Next" at bounding box center [1174, 696] width 783 height 94
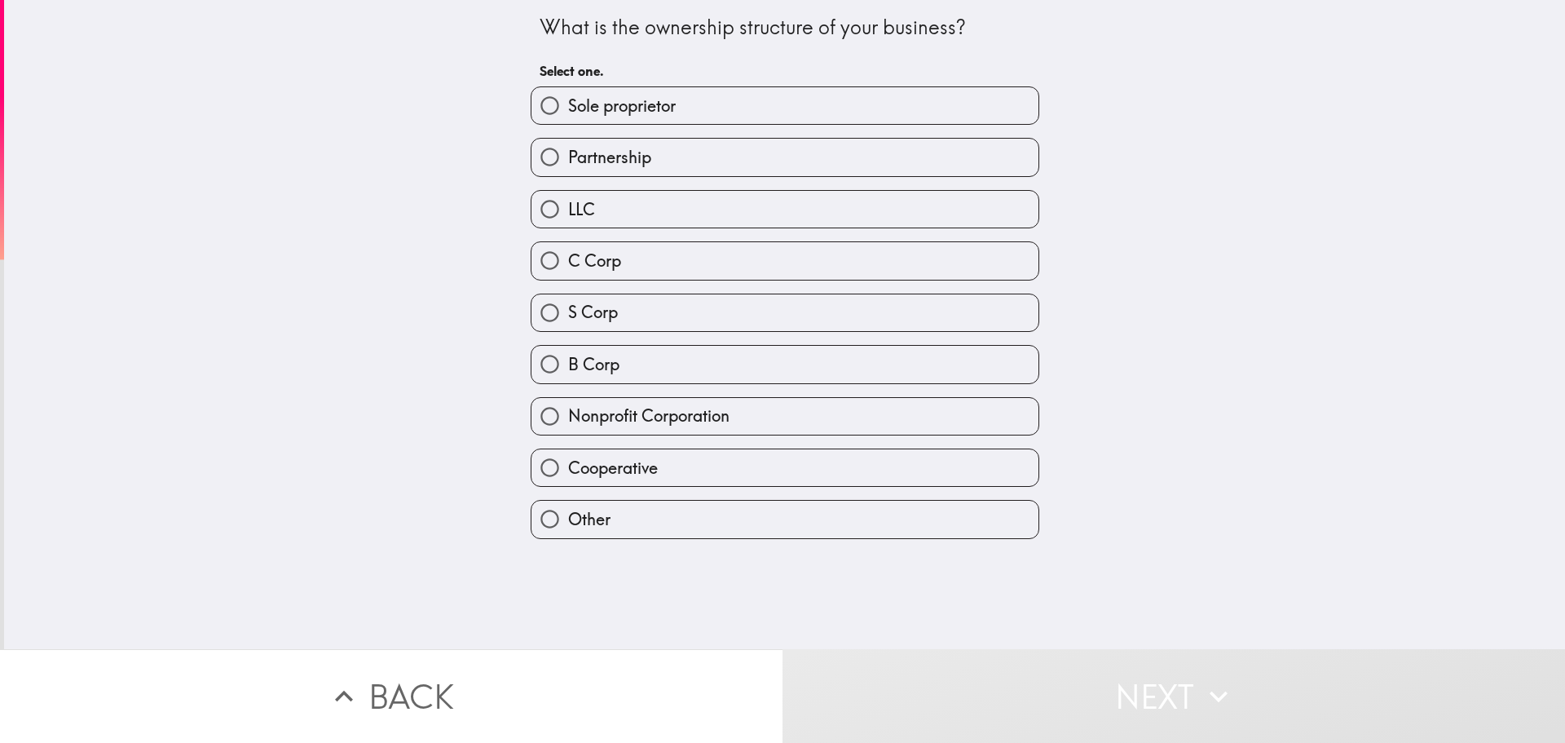
click at [751, 208] on label "LLC" at bounding box center [785, 209] width 507 height 37
click at [568, 208] on input "LLC" at bounding box center [550, 209] width 37 height 37
radio input "true"
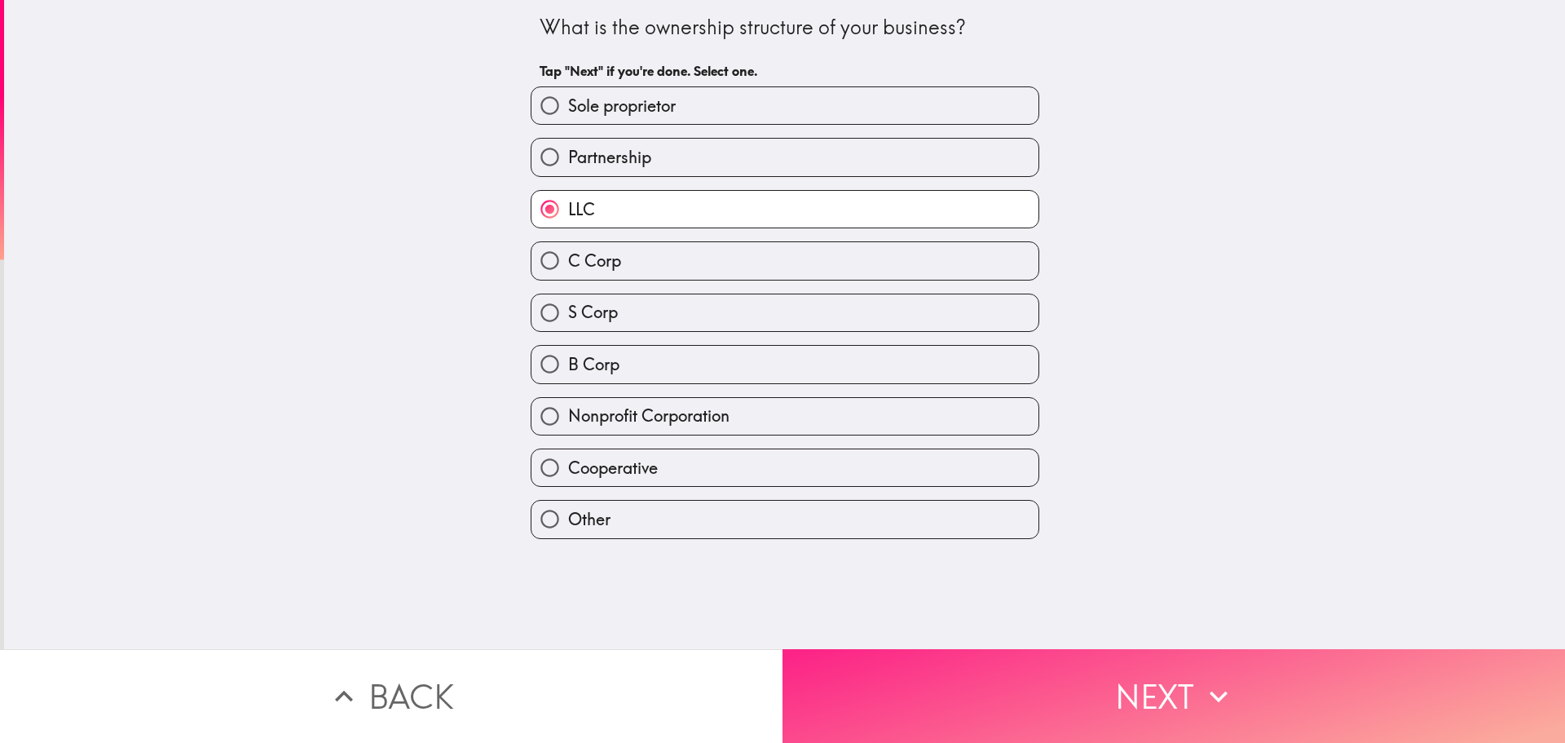
click at [986, 652] on button "Next" at bounding box center [1174, 696] width 783 height 94
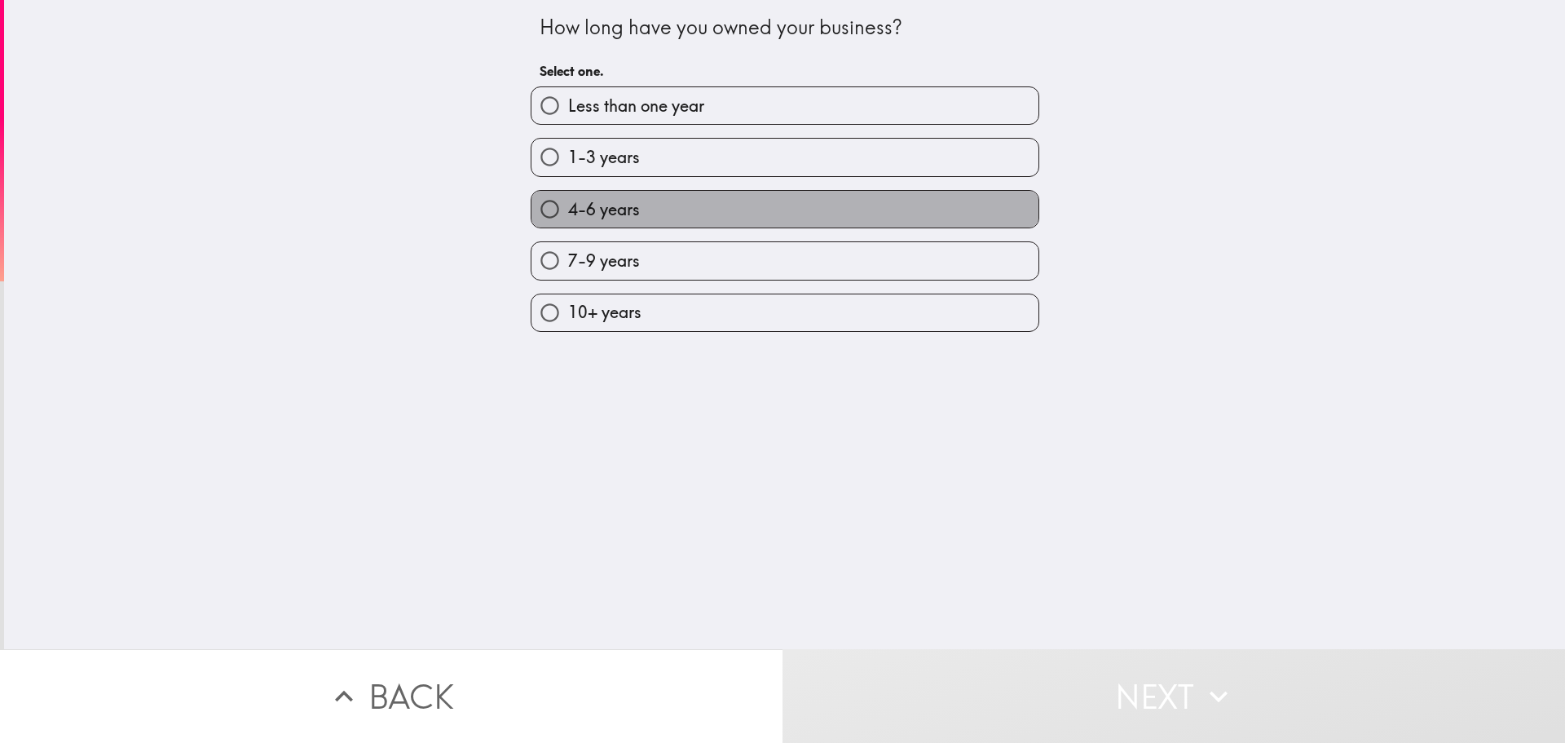
click at [735, 205] on label "4-6 years" at bounding box center [785, 209] width 507 height 37
click at [568, 205] on input "4-6 years" at bounding box center [550, 209] width 37 height 37
radio input "true"
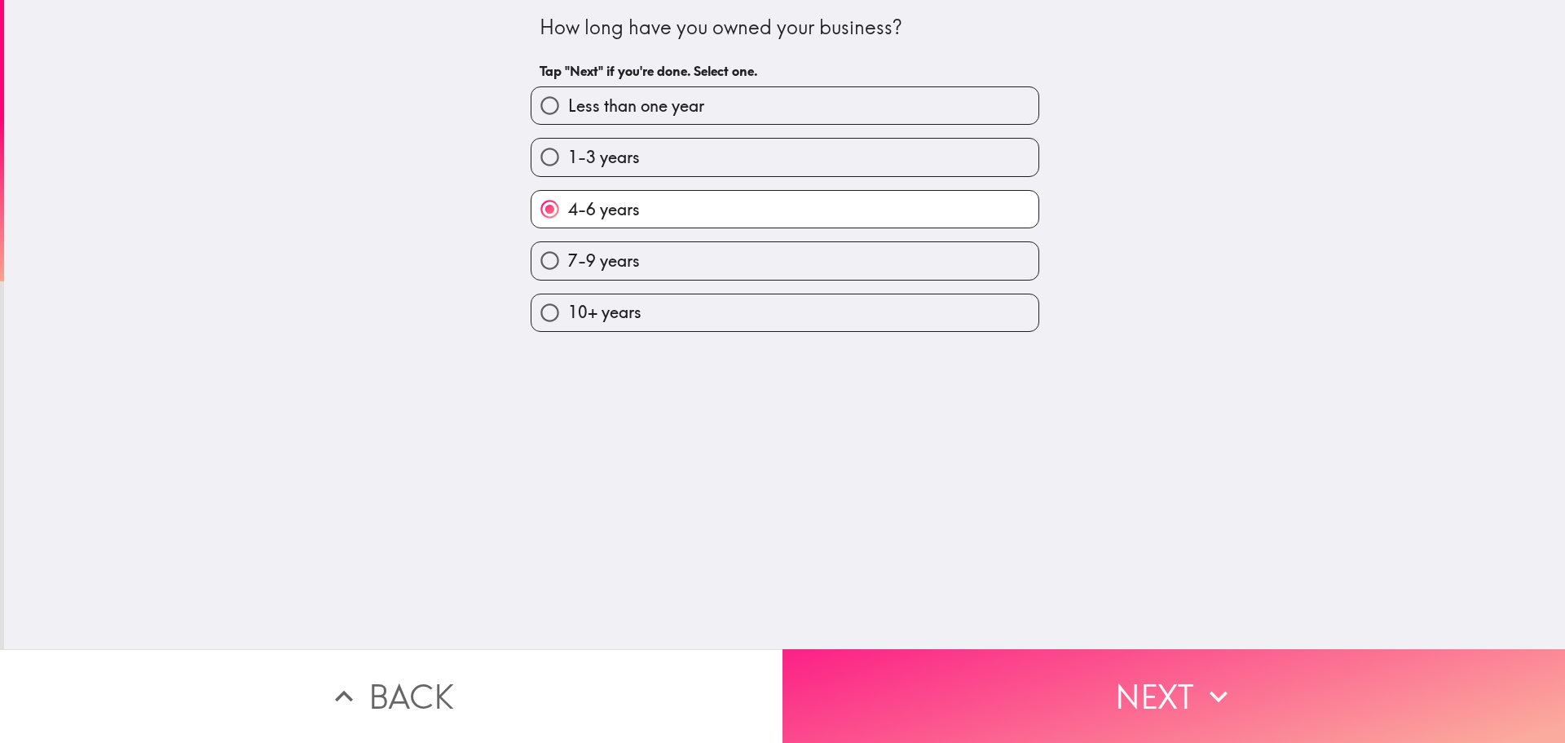
click at [928, 649] on button "Next" at bounding box center [1174, 696] width 783 height 94
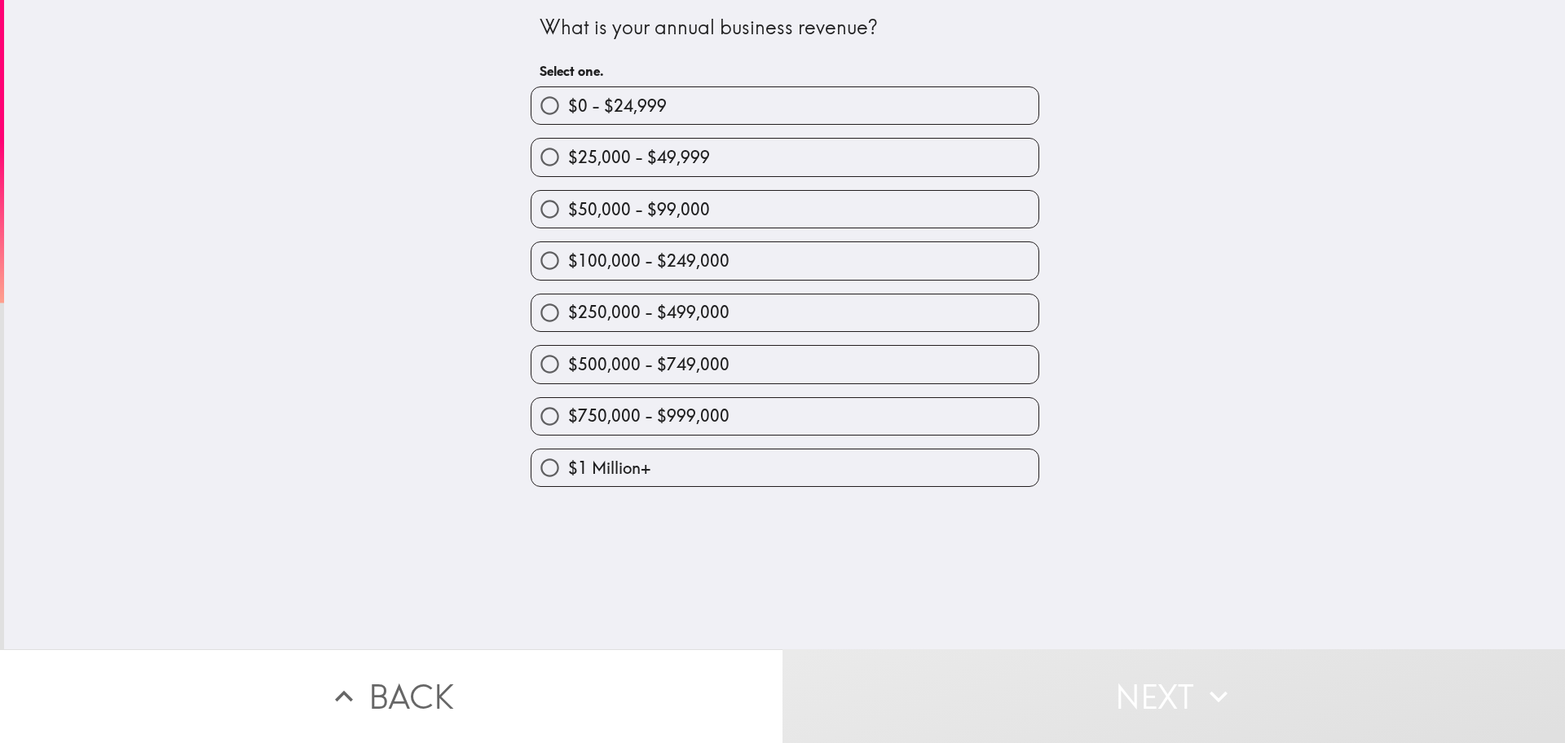
click at [707, 276] on label "$100,000 - $249,000" at bounding box center [785, 260] width 507 height 37
click at [568, 276] on input "$100,000 - $249,000" at bounding box center [550, 260] width 37 height 37
radio input "true"
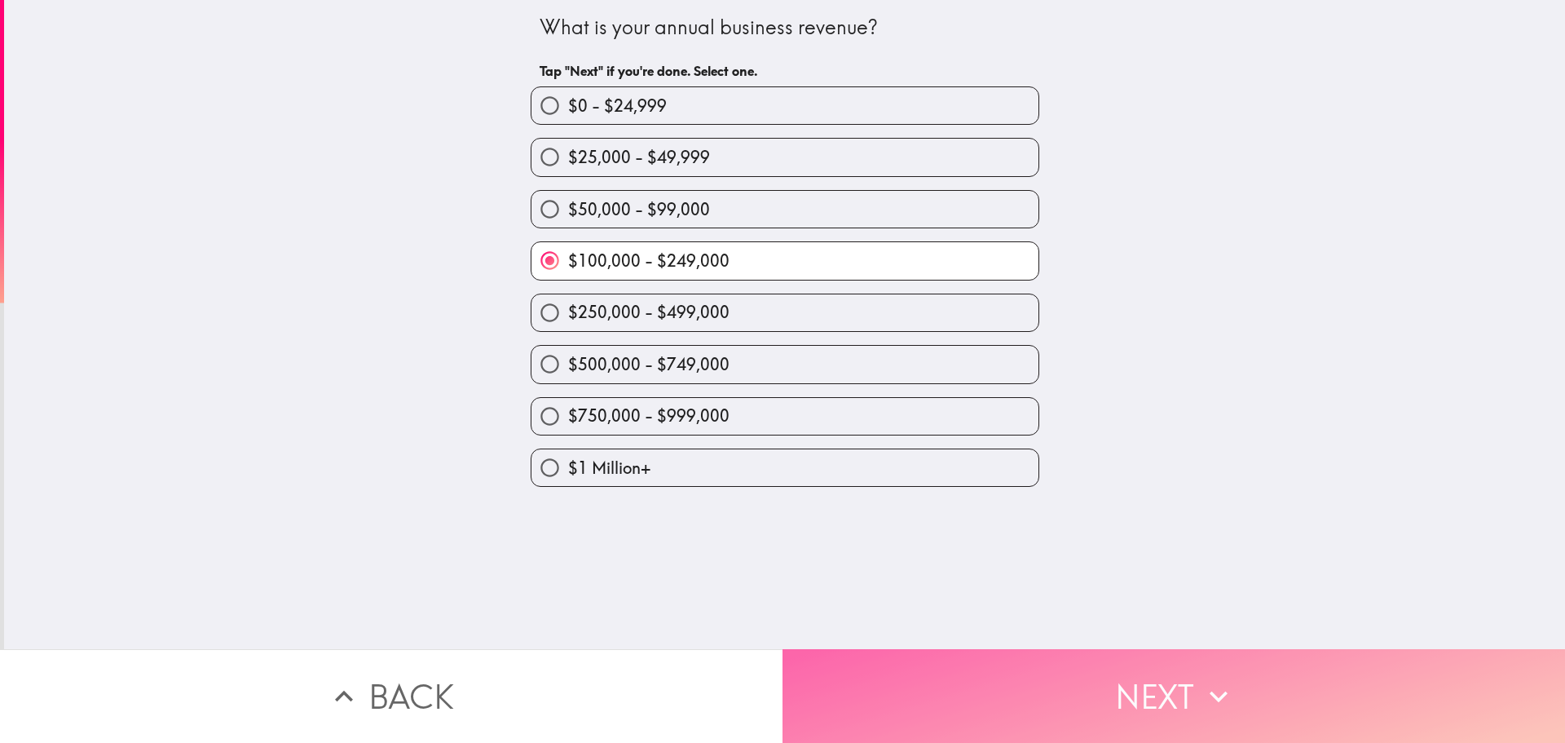
click at [853, 667] on button "Next" at bounding box center [1174, 696] width 783 height 94
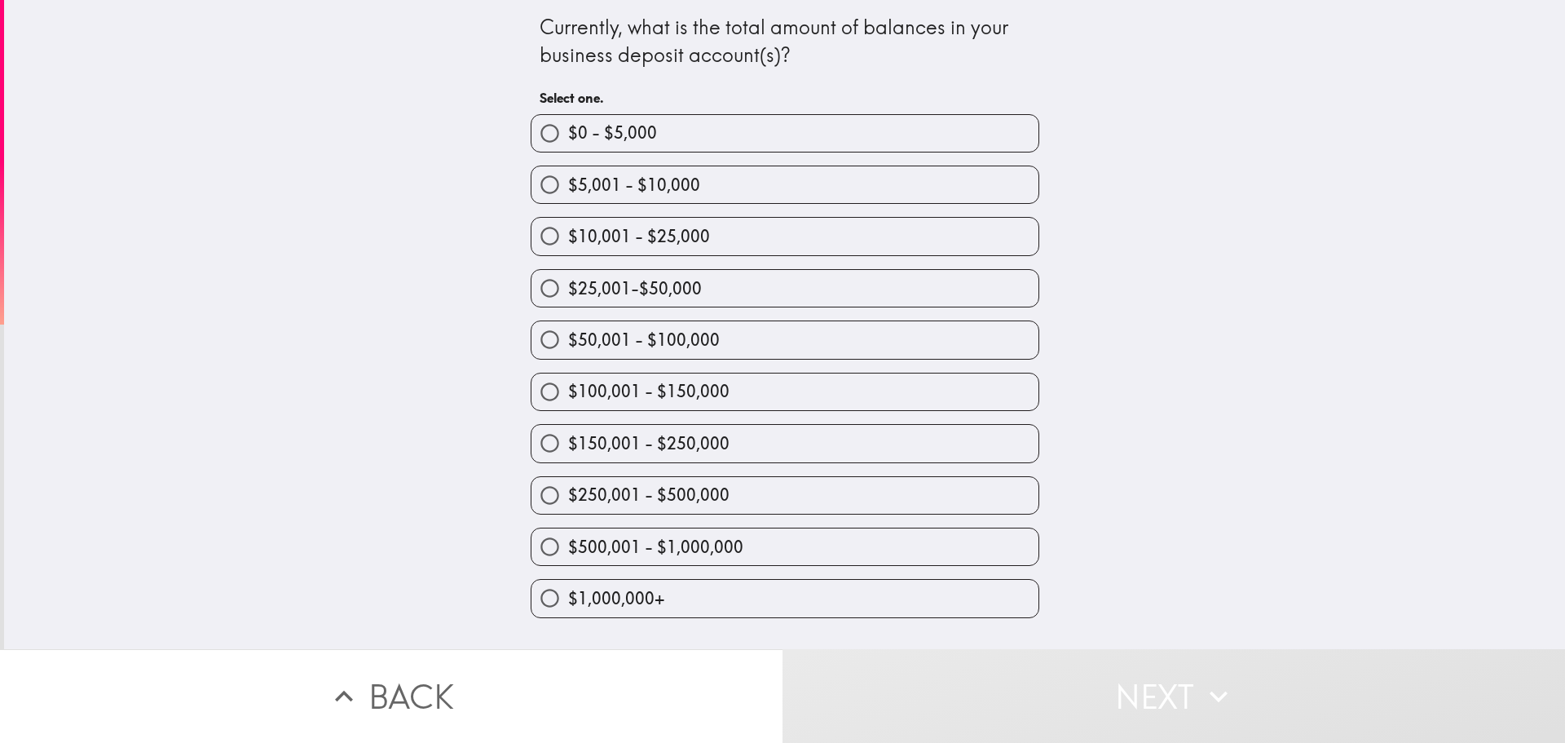
click at [752, 346] on label "$50,001 - $100,000" at bounding box center [785, 339] width 507 height 37
click at [568, 346] on input "$50,001 - $100,000" at bounding box center [550, 339] width 37 height 37
radio input "true"
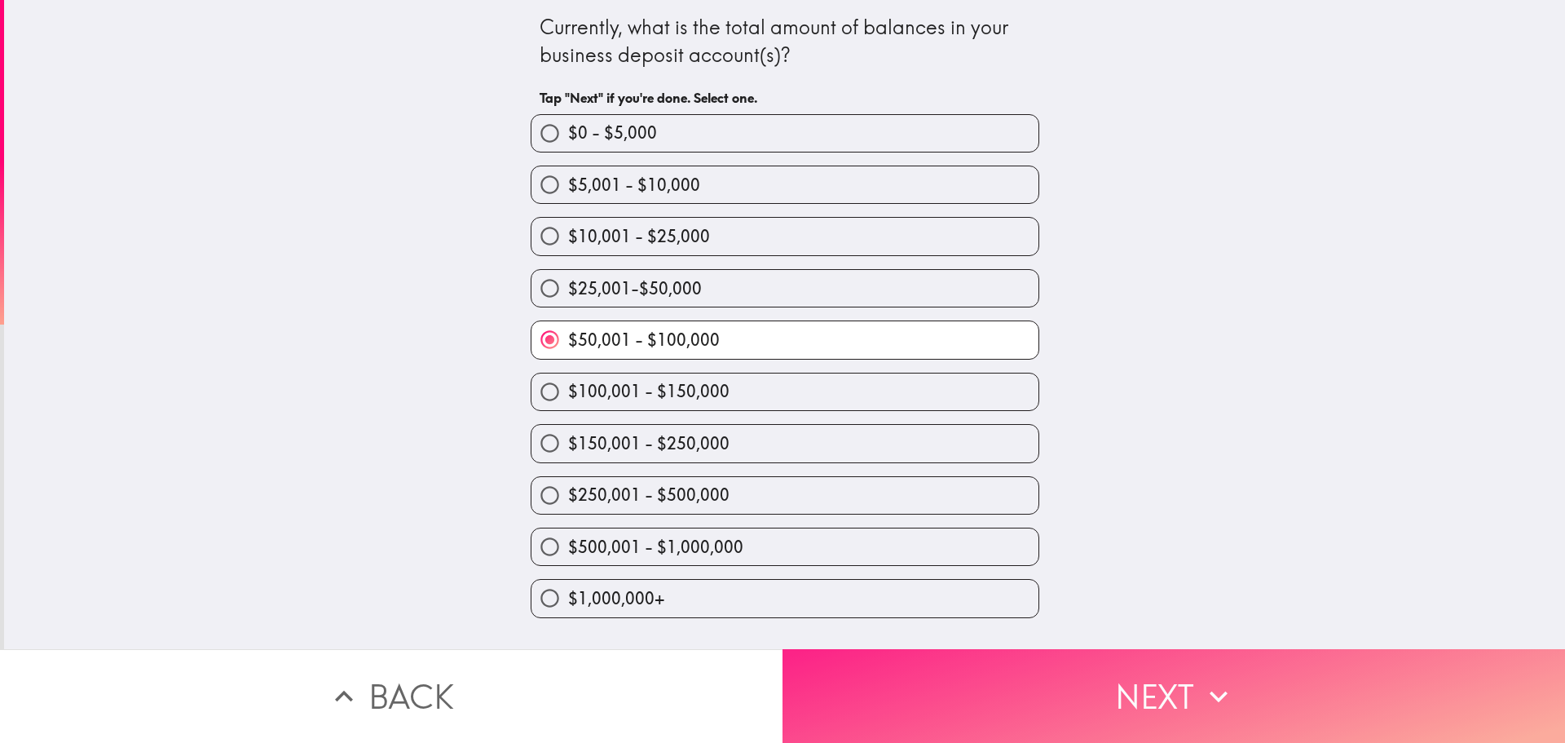
click at [946, 693] on button "Next" at bounding box center [1174, 696] width 783 height 94
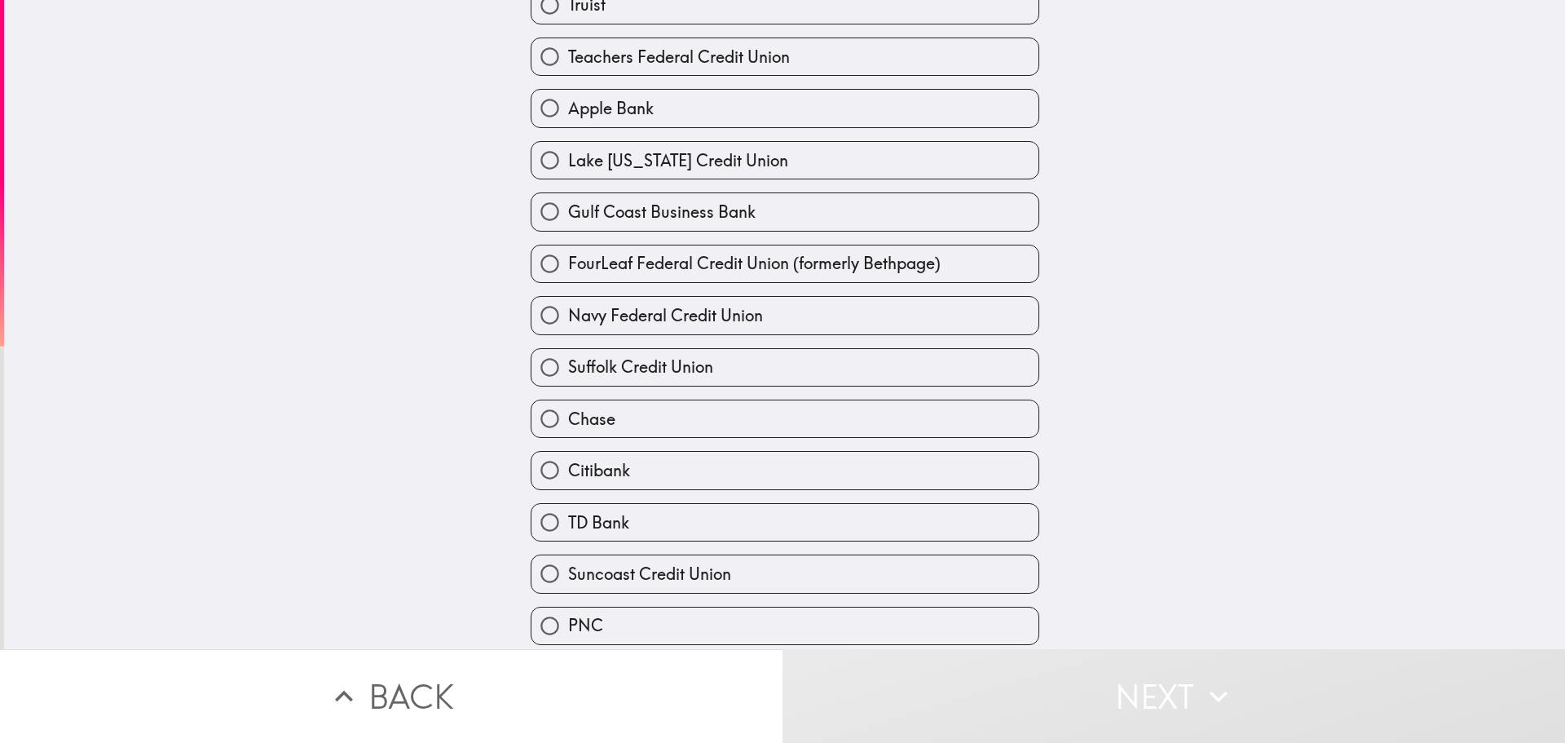
scroll to position [46, 0]
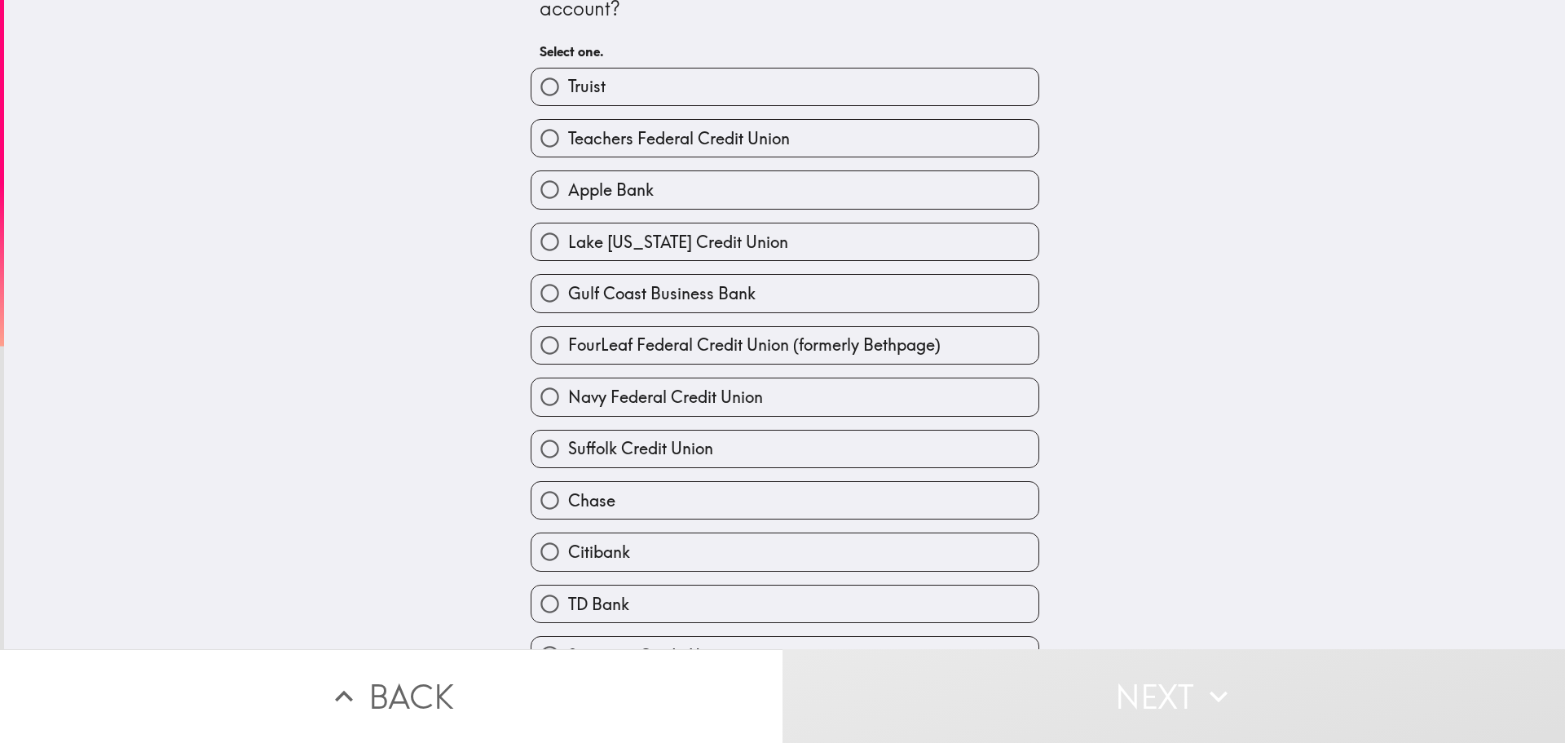
click at [713, 128] on span "Teachers Federal Credit Union" at bounding box center [679, 138] width 222 height 23
click at [568, 128] on input "Teachers Federal Credit Union" at bounding box center [550, 138] width 37 height 37
radio input "true"
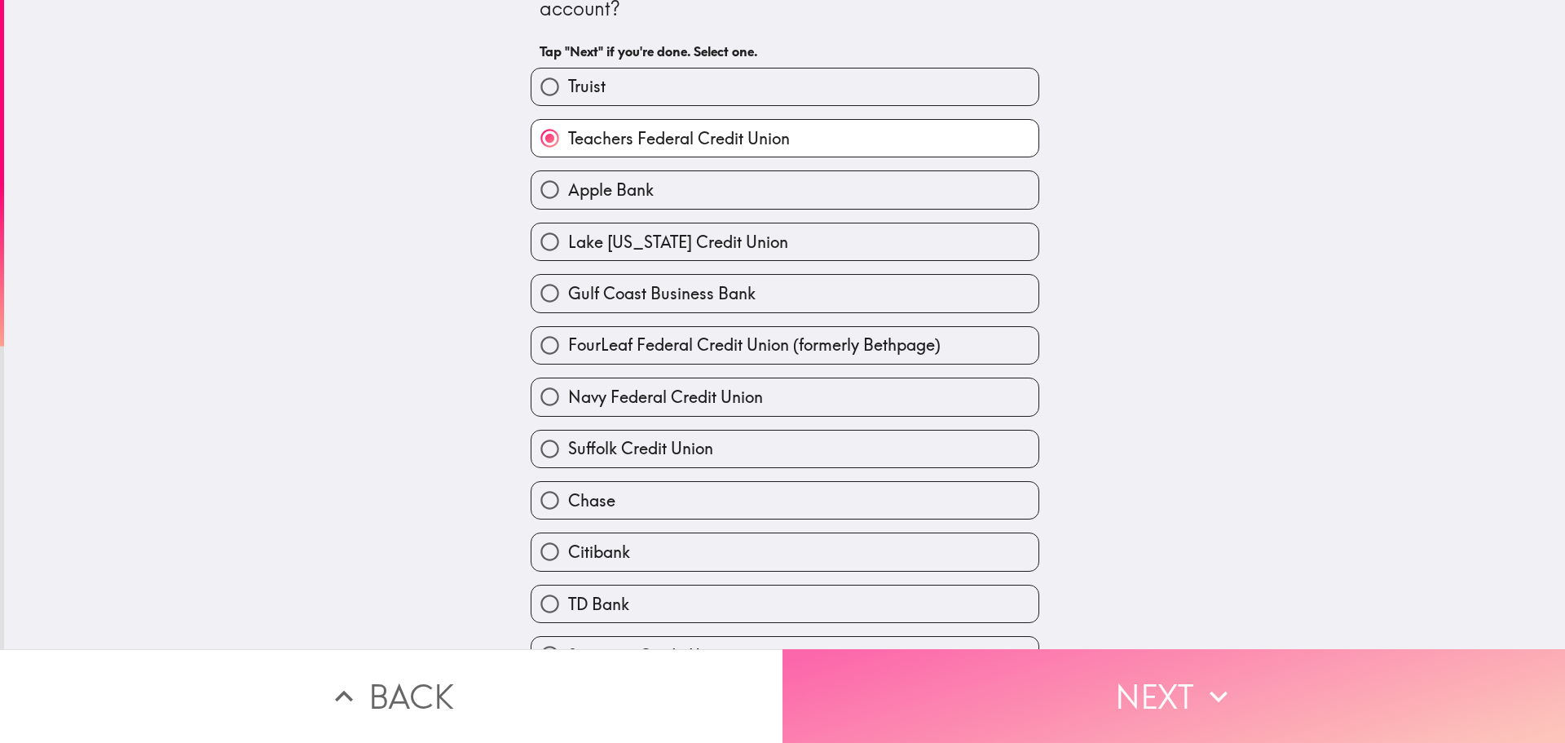
click at [1039, 699] on button "Next" at bounding box center [1174, 696] width 783 height 94
